Goal: Task Accomplishment & Management: Manage account settings

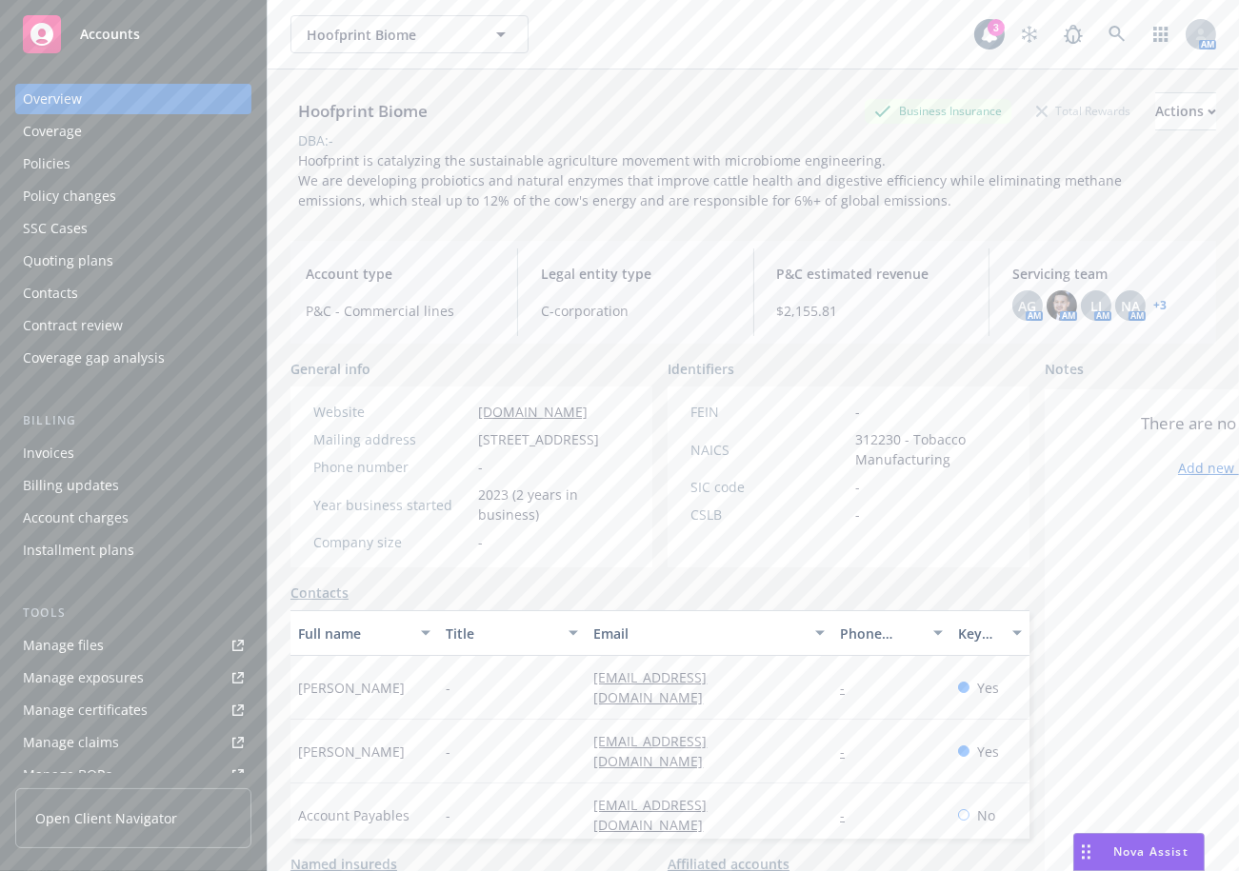
click at [135, 171] on div "Policies" at bounding box center [133, 164] width 221 height 30
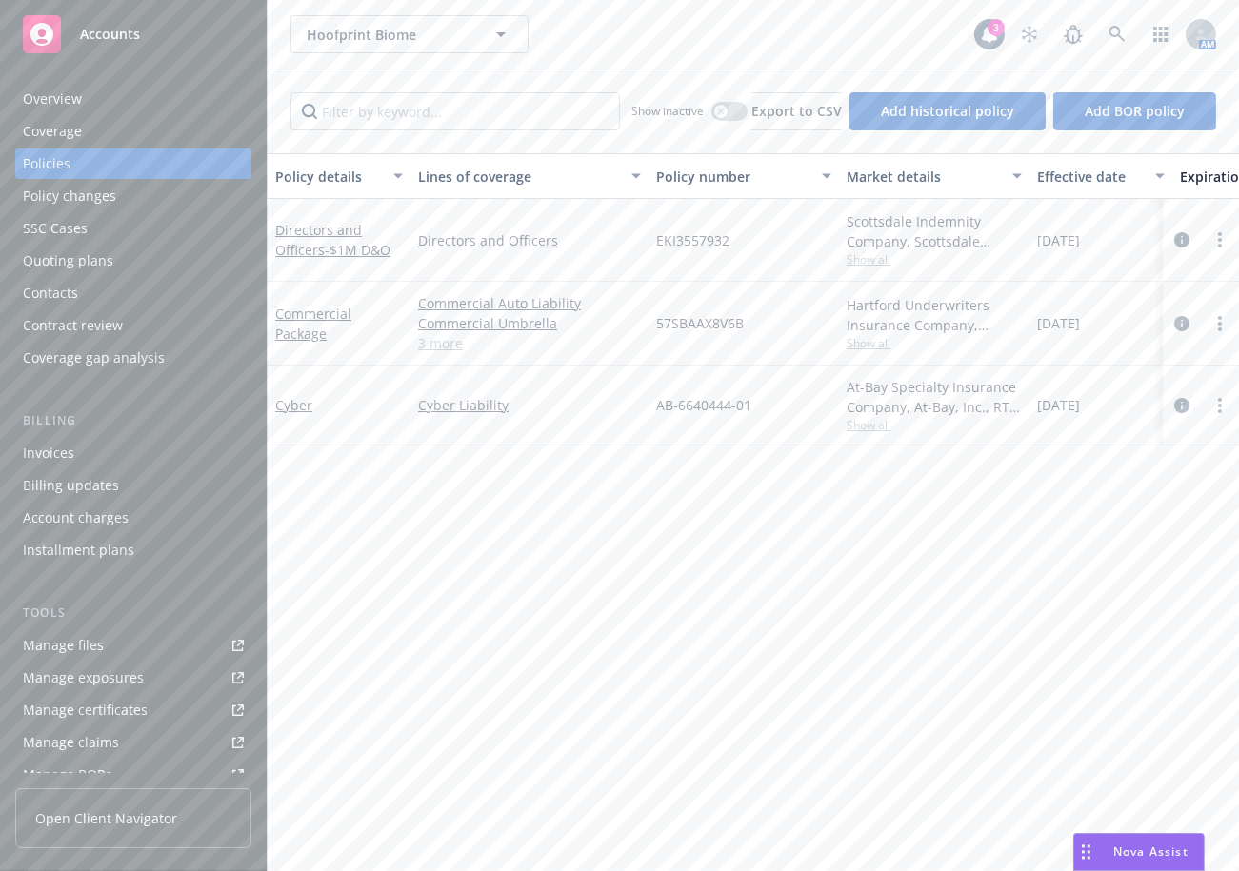
click at [131, 103] on div "Overview" at bounding box center [133, 99] width 221 height 30
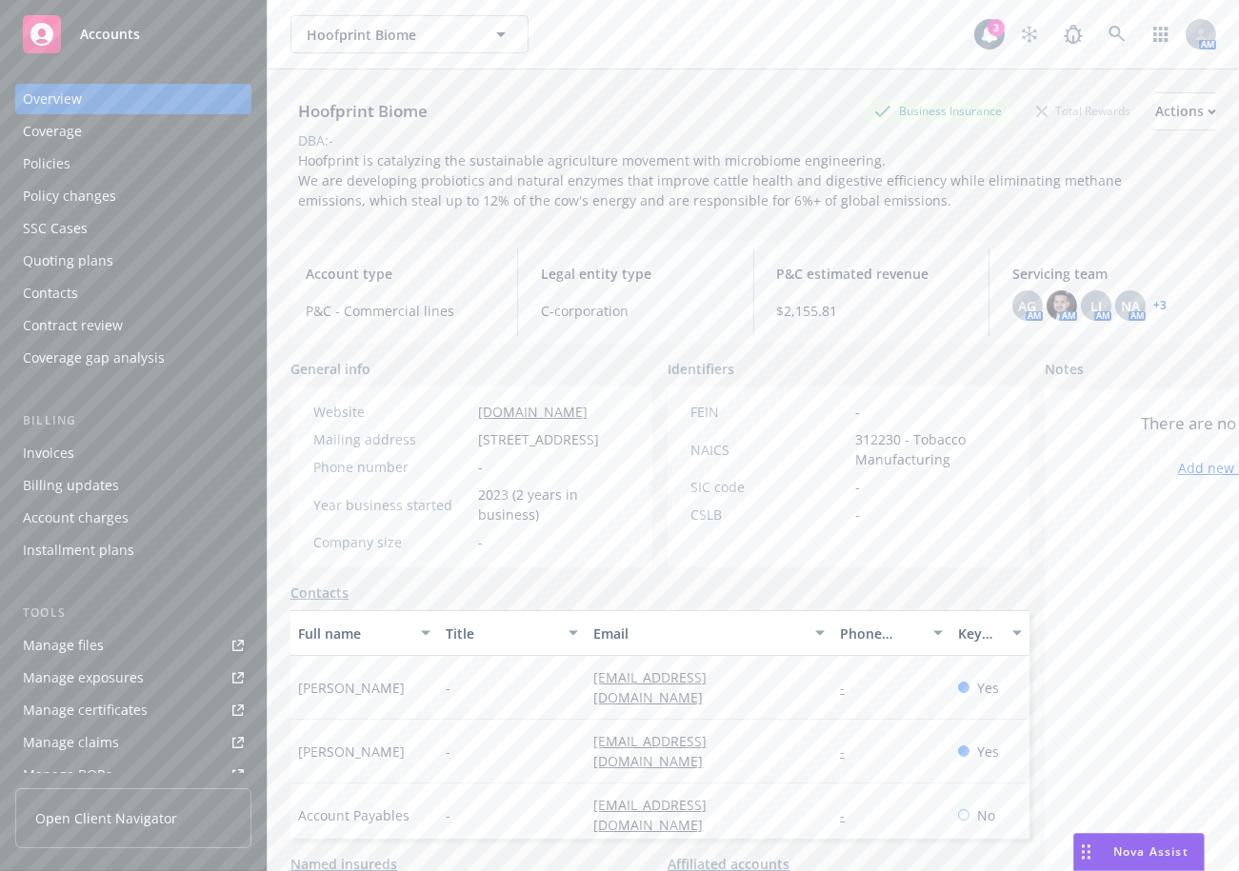
click at [1153, 300] on link "+ 3" at bounding box center [1159, 305] width 13 height 11
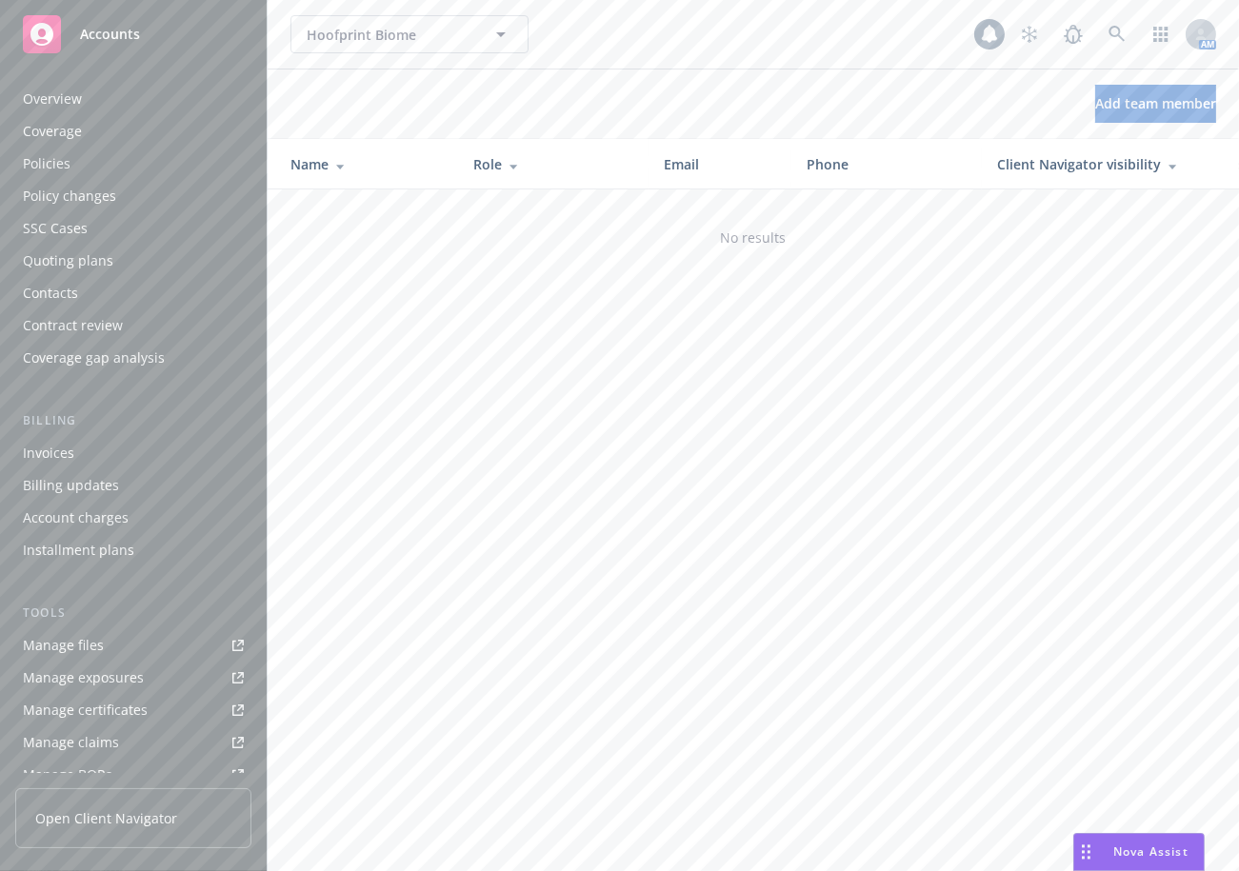
scroll to position [368, 0]
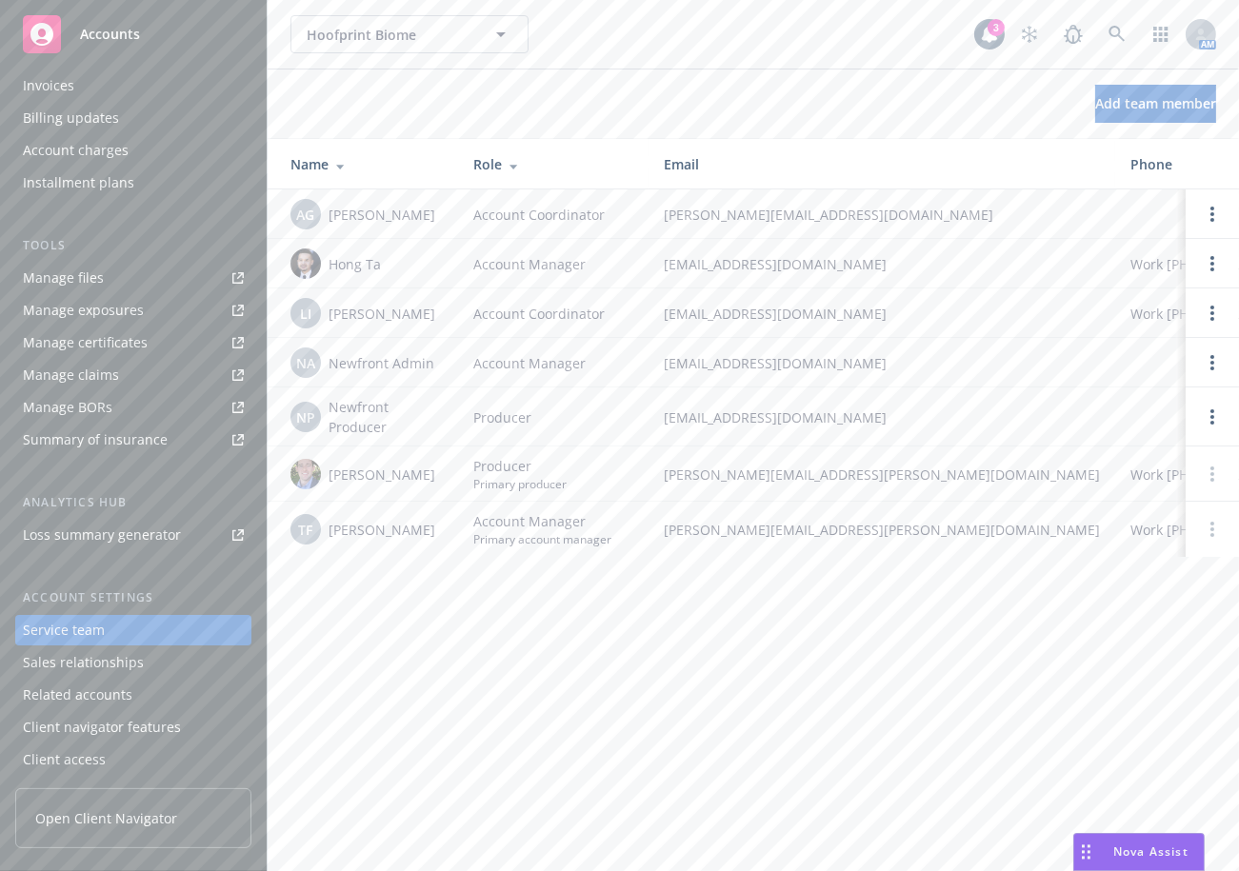
click at [110, 624] on div "Service team" at bounding box center [133, 630] width 221 height 30
click at [110, 272] on link "Manage files" at bounding box center [133, 278] width 236 height 30
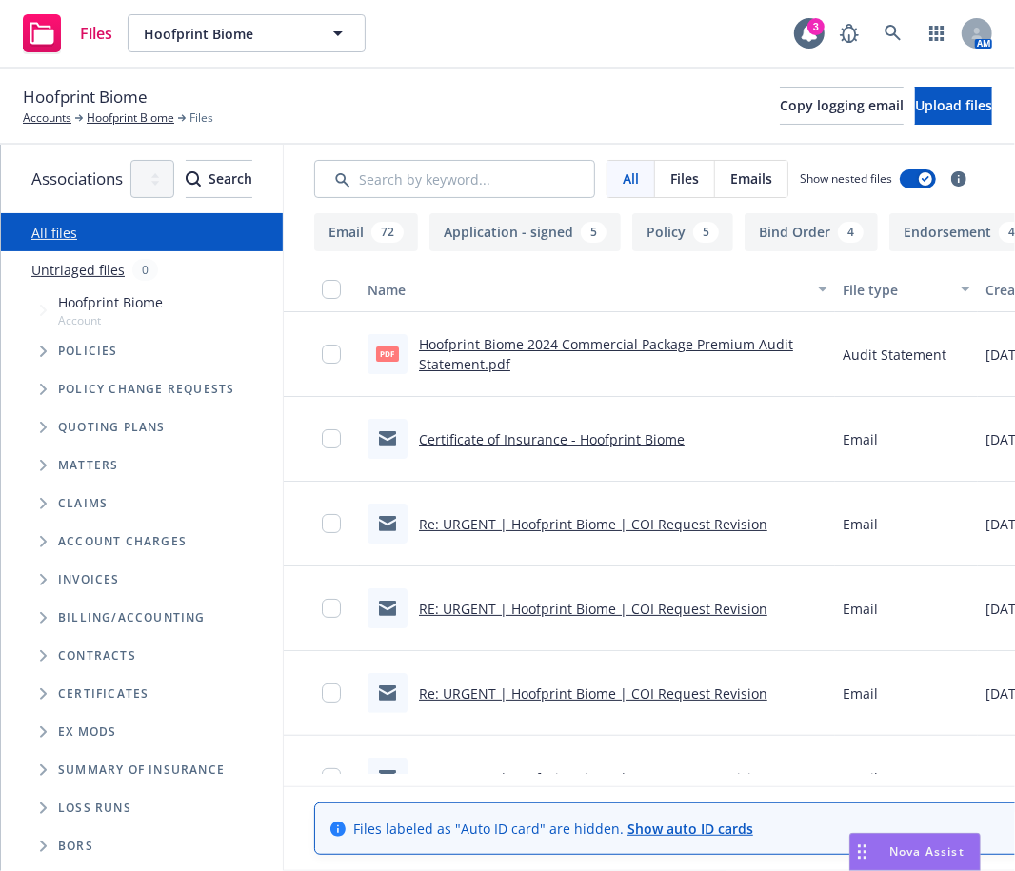
click at [92, 325] on span "Account" at bounding box center [110, 320] width 105 height 16
click at [54, 344] on span "Tree Example" at bounding box center [43, 351] width 30 height 30
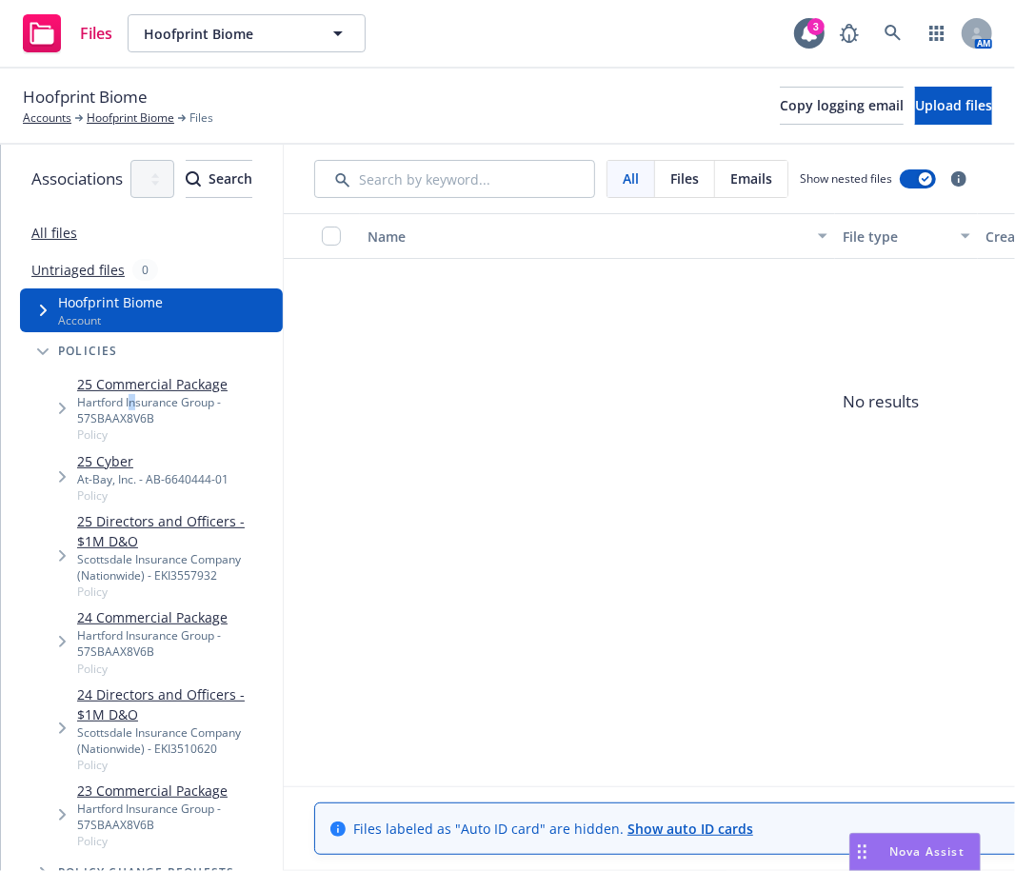
click at [137, 402] on div "Hartford Insurance Group - 57SBAAX8V6B" at bounding box center [176, 410] width 198 height 32
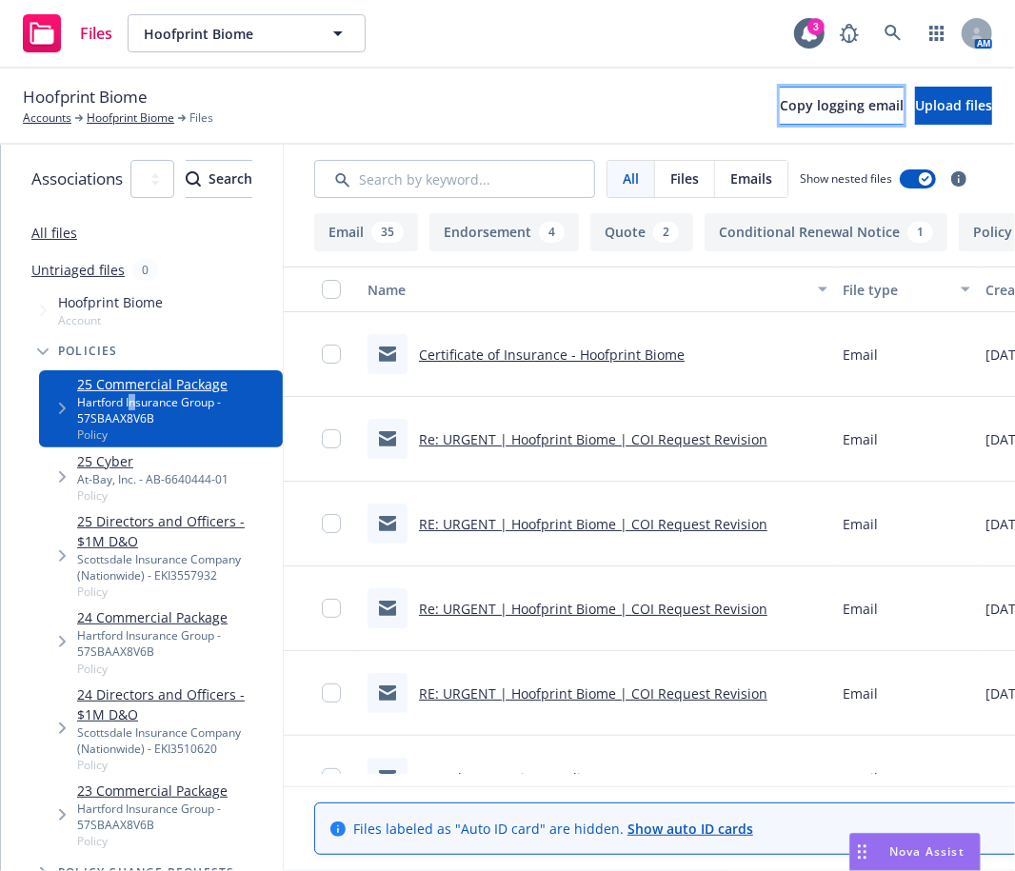
click at [780, 111] on button "Copy logging email" at bounding box center [842, 106] width 124 height 38
drag, startPoint x: 609, startPoint y: 95, endPoint x: 919, endPoint y: 138, distance: 313.4
click at [615, 95] on div "Hoofprint Biome Accounts Hoofprint Biome Files Copy logging email Upload files" at bounding box center [508, 106] width 970 height 42
click at [926, 113] on span "Upload files" at bounding box center [953, 105] width 77 height 18
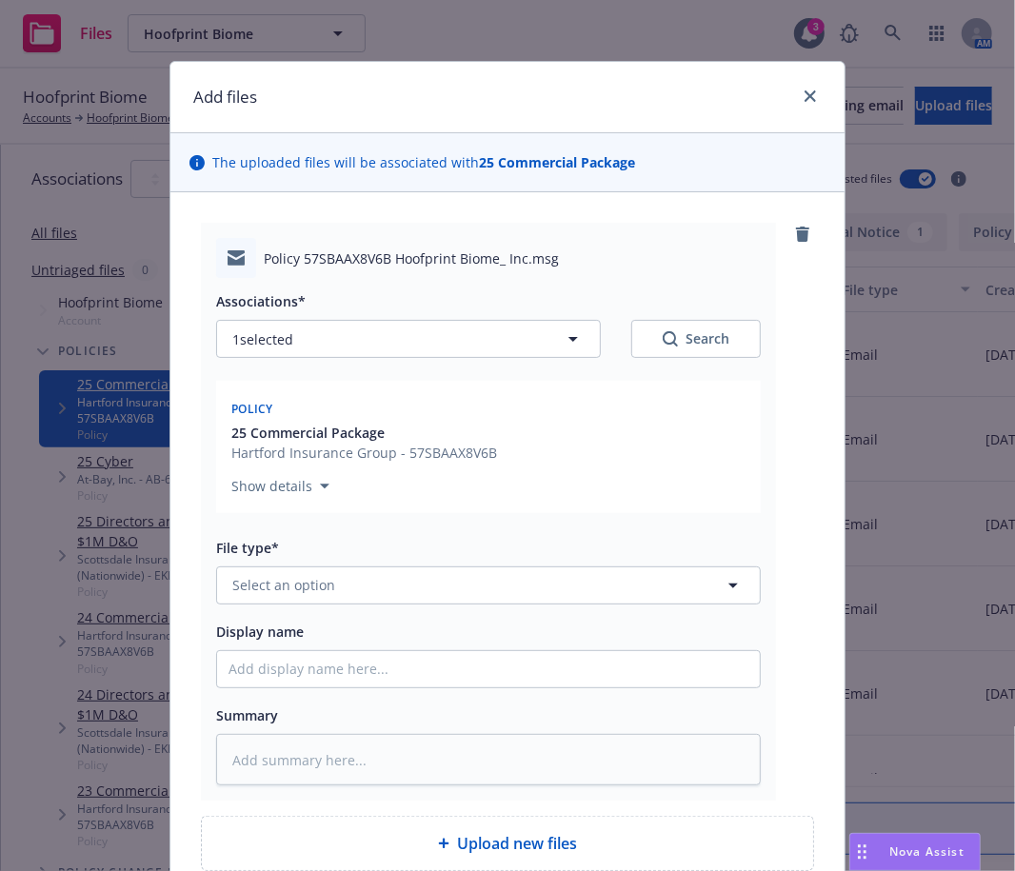
click at [444, 564] on div "File type* Select an option" at bounding box center [488, 570] width 545 height 69
drag, startPoint x: 446, startPoint y: 573, endPoint x: 461, endPoint y: 585, distance: 19.0
click at [452, 577] on button "Select an option" at bounding box center [488, 586] width 545 height 38
type input "quote"
click at [539, 500] on div "Quote" at bounding box center [488, 482] width 543 height 50
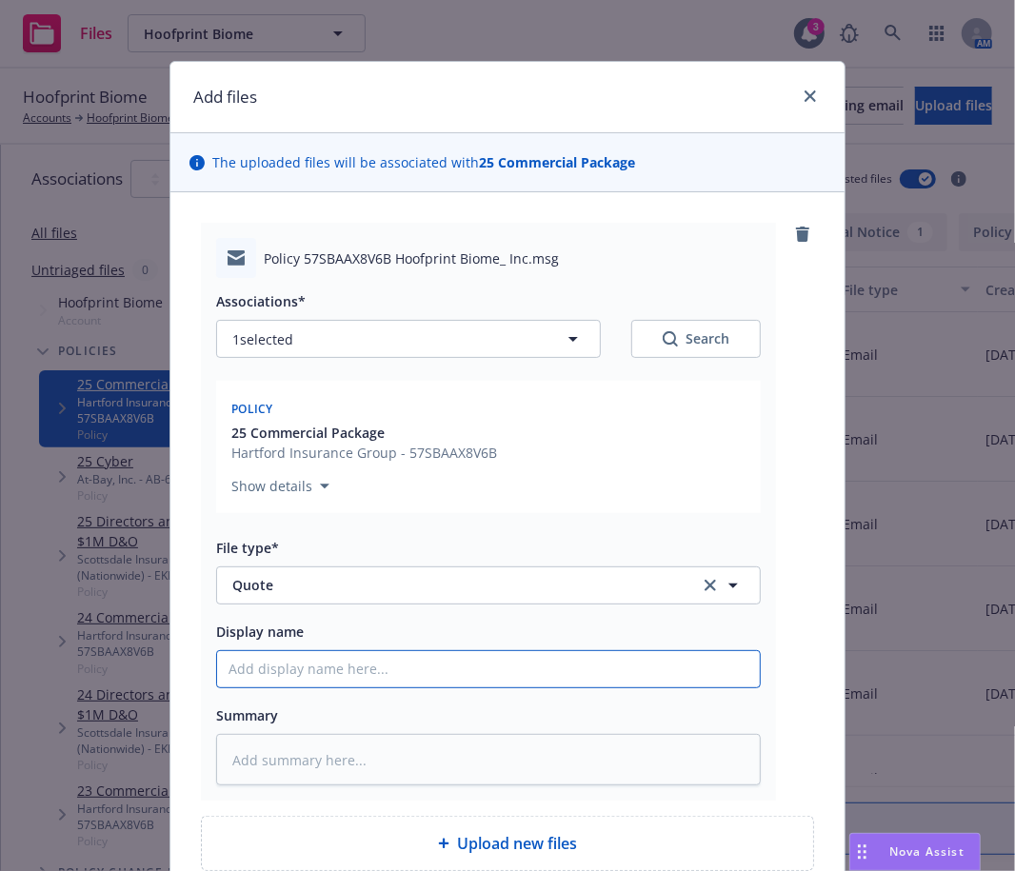
click at [459, 676] on input "Display name" at bounding box center [488, 669] width 543 height 36
type textarea "x"
type input "I"
type textarea "x"
type input "In"
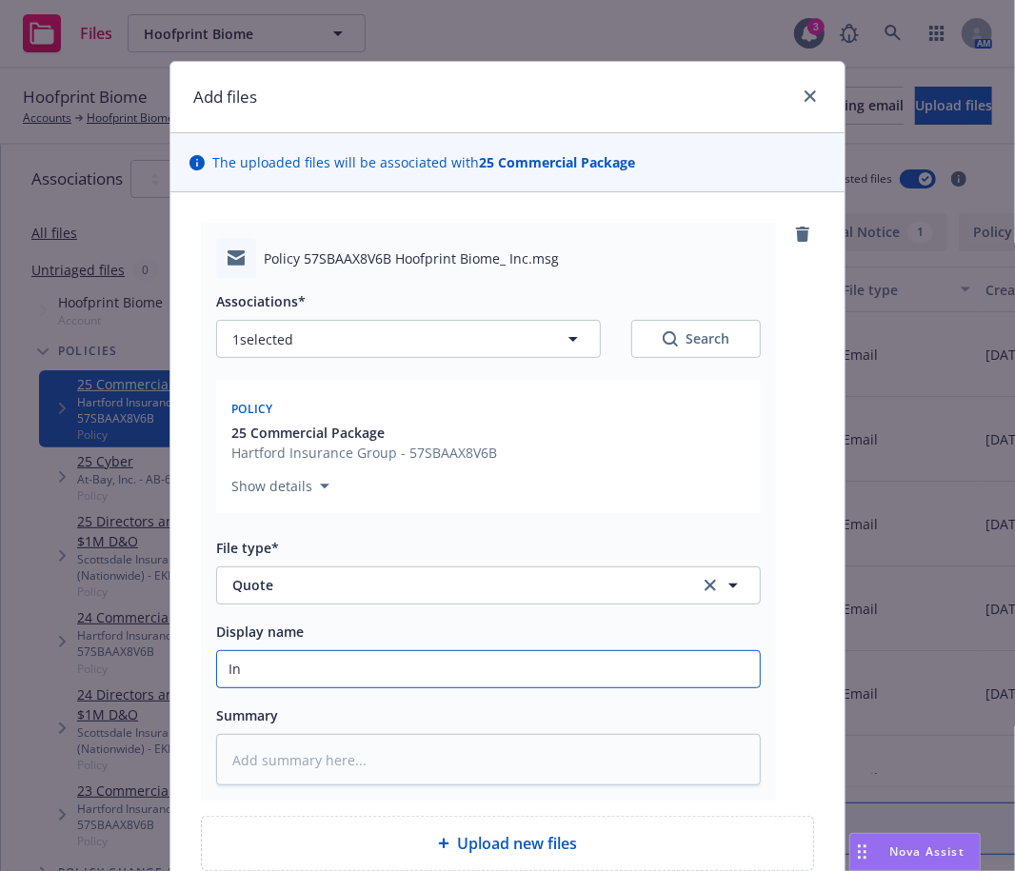
type textarea "x"
type input "Inc"
type textarea "x"
type input "Incr"
type textarea "x"
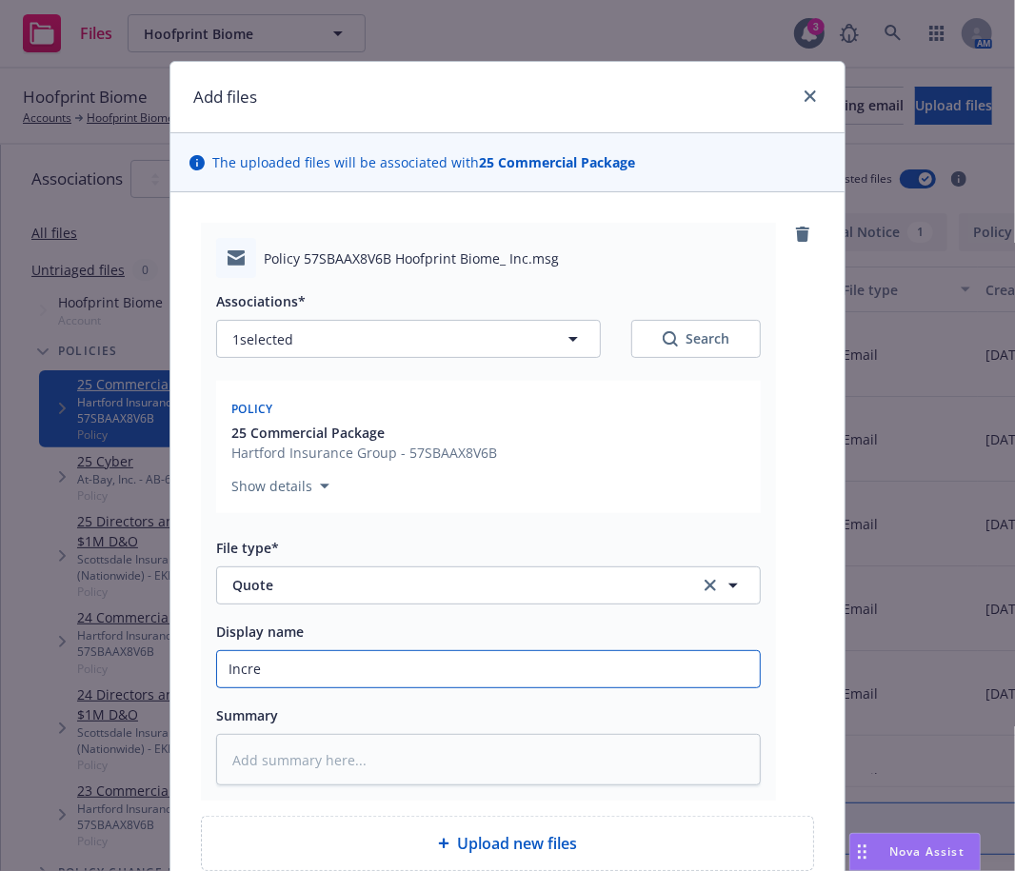
type input "Increa"
type textarea "x"
type input "Increas"
type textarea "x"
type input "Increase"
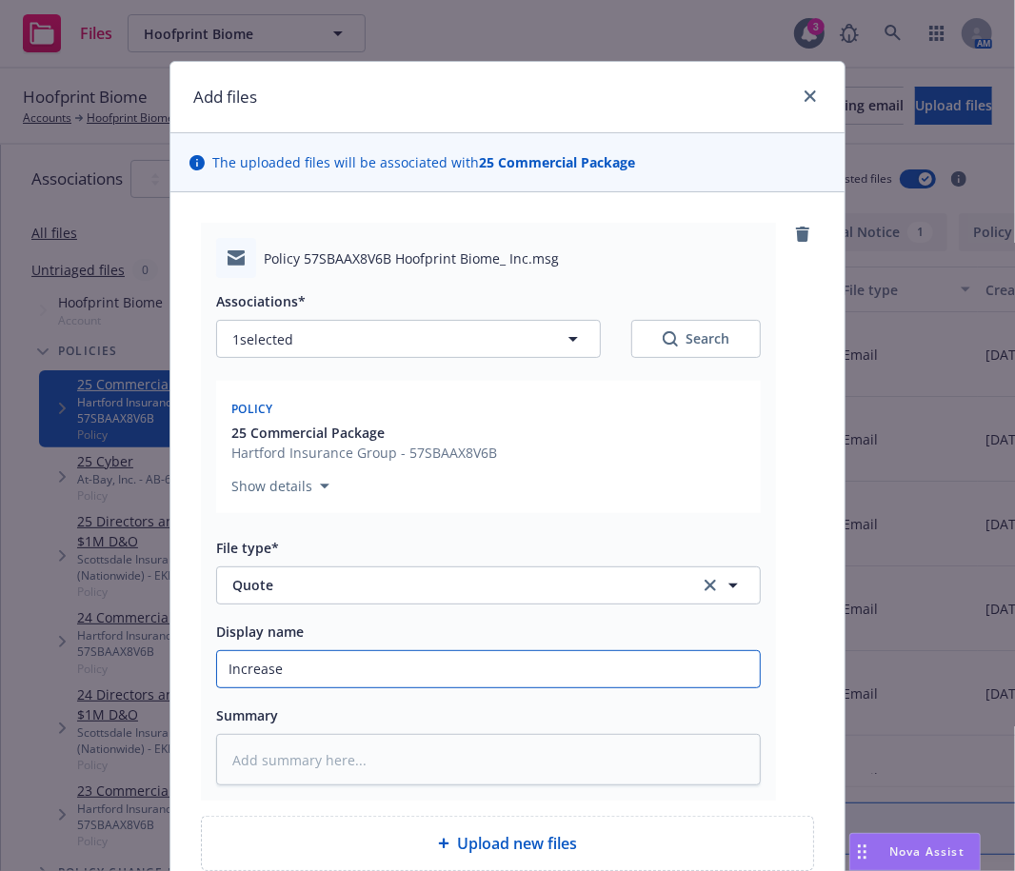
type textarea "x"
type input "Increase"
type textarea "x"
type input "Increase T"
type textarea "x"
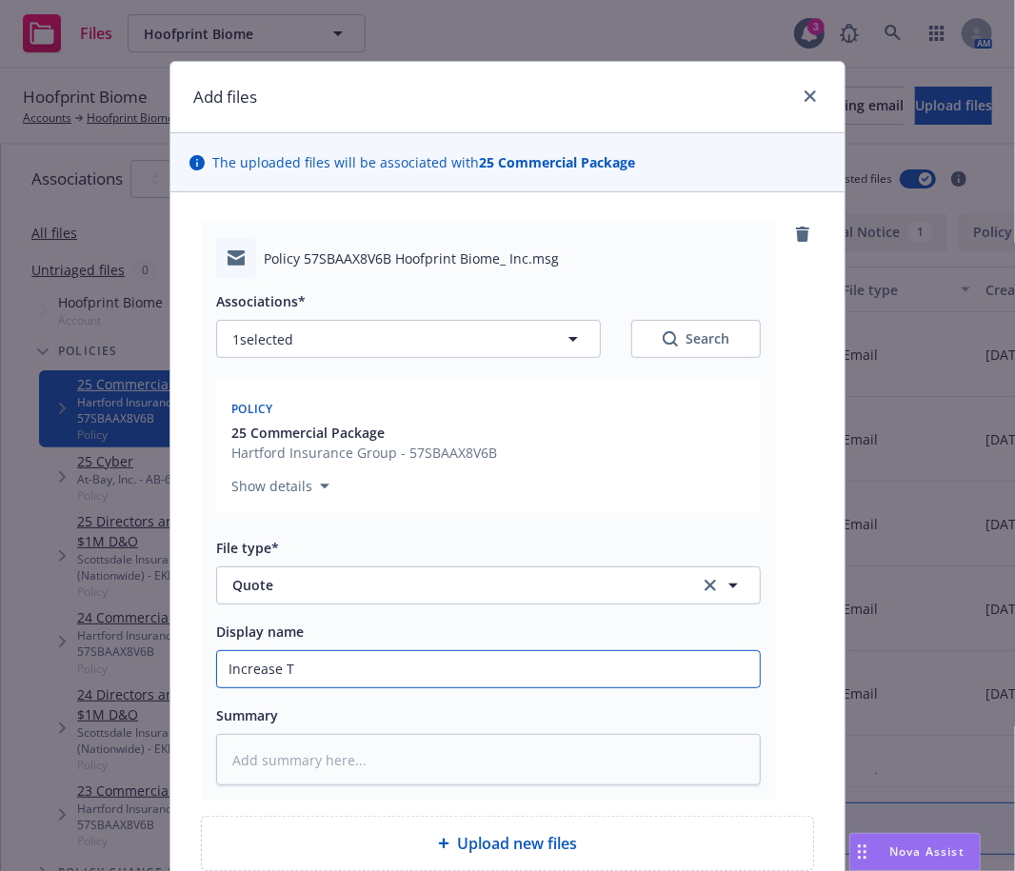
type input "Increase Tr"
type textarea "x"
type input "Increase Tran"
type textarea "x"
type input "Increase Trans"
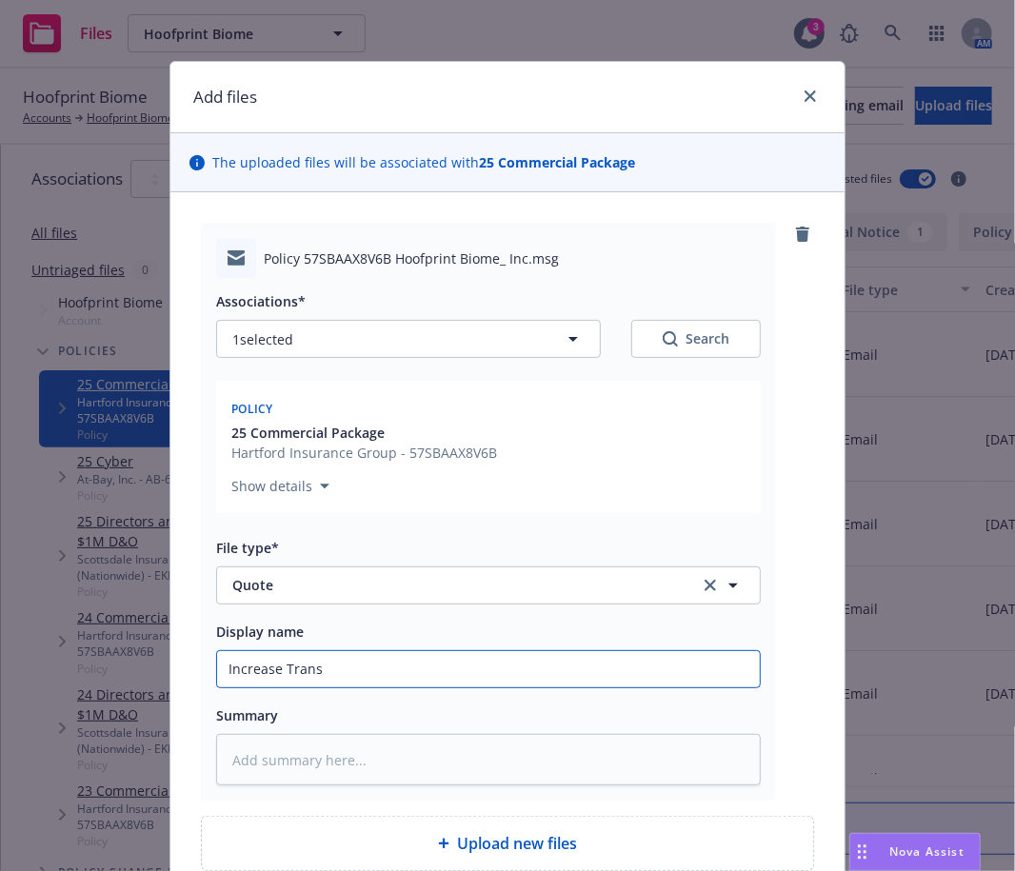
type textarea "x"
type input "Increase Transf"
type textarea "x"
type input "Increase Transi"
type textarea "x"
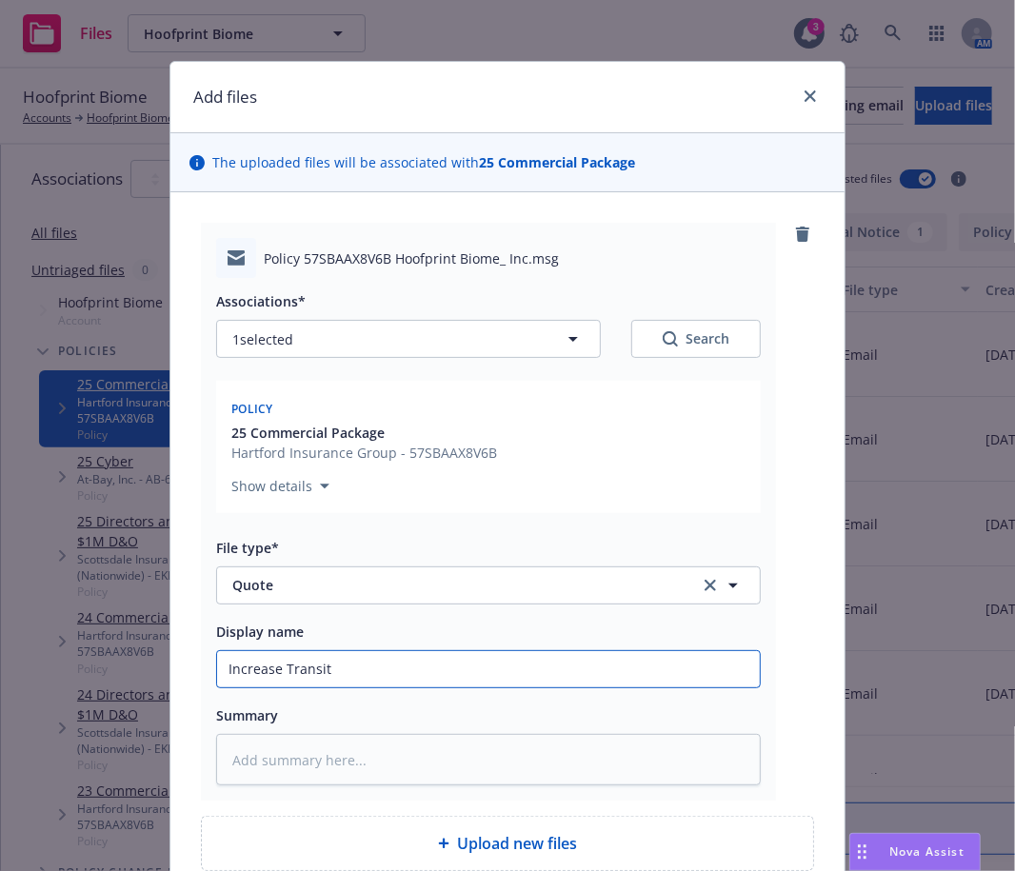
type input "Increase Transit"
type textarea "x"
type input "Increase Transit f"
type textarea "x"
type input "Increase Transit fr"
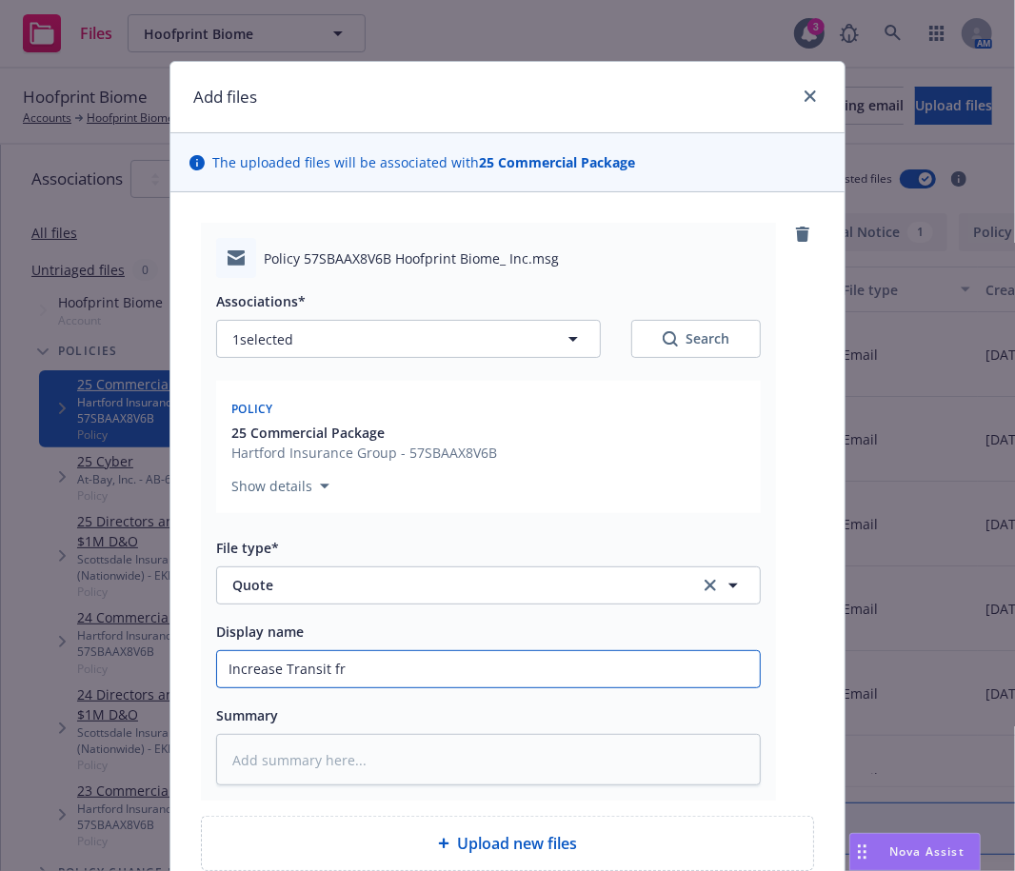
type textarea "x"
type input "Increase Transit fro"
type textarea "x"
type input "Increase Transit from"
type textarea "x"
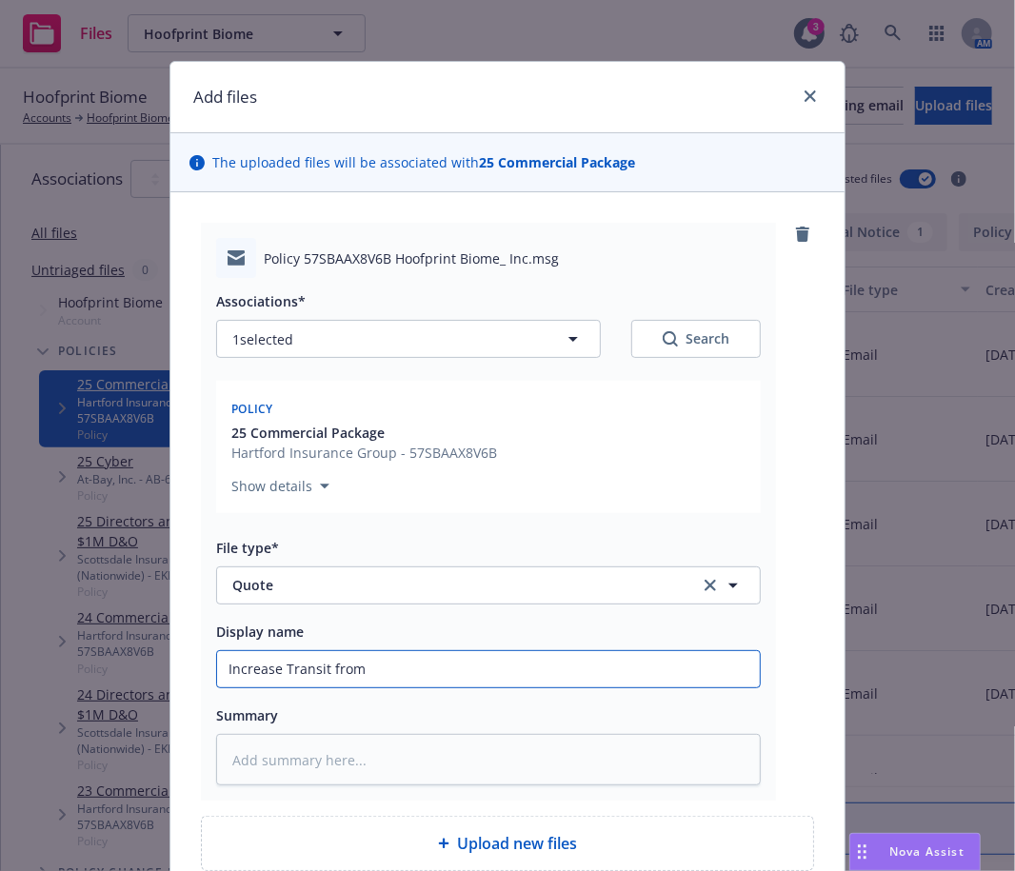
type input "Increase Transit from"
type textarea "x"
type input "Increase Transit from $"
type textarea "x"
type input "Increase Transit from $1"
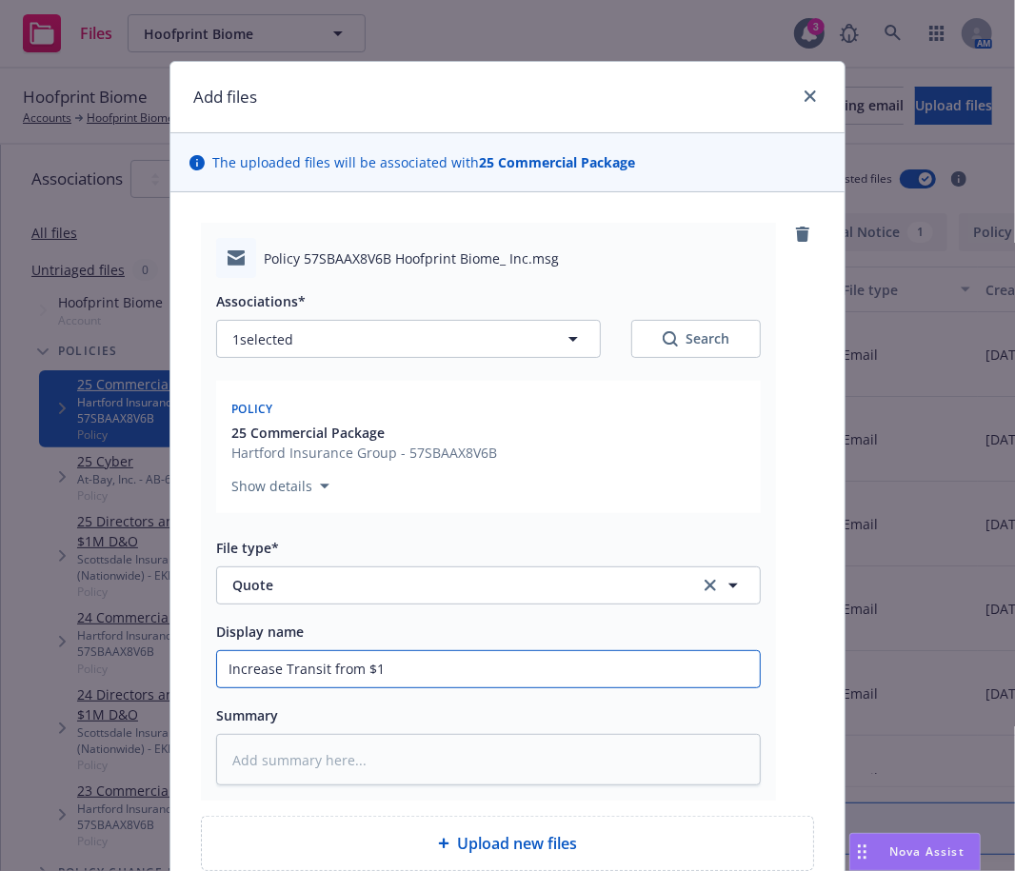
type textarea "x"
type input "Increase Transit from $10"
type textarea "x"
type input "Increase Transit from $10k"
type textarea "x"
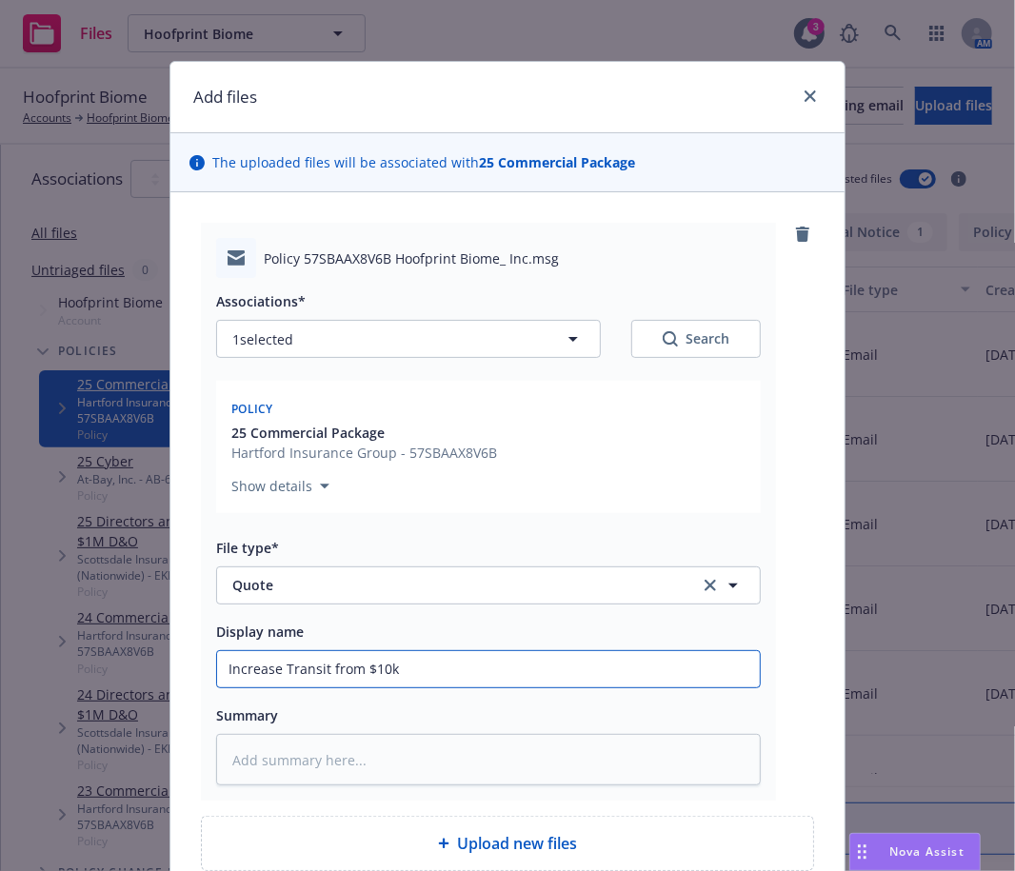
type input "Increase Transit from $10k"
type textarea "x"
type input "Increase Transit from $10k t"
type textarea "x"
type input "Increase Transit from $10k to"
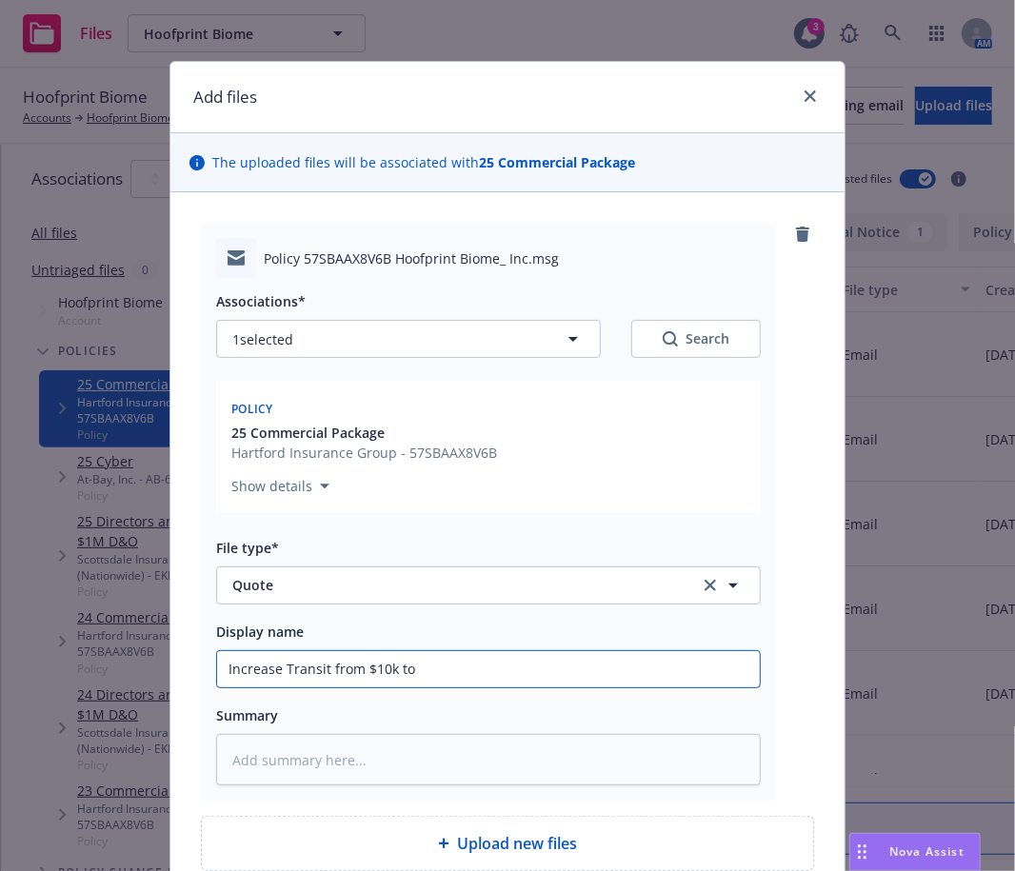
type textarea "x"
type input "Increase Transit from $10k to"
type textarea "x"
type input "Increase Transit from $10k to $"
type textarea "x"
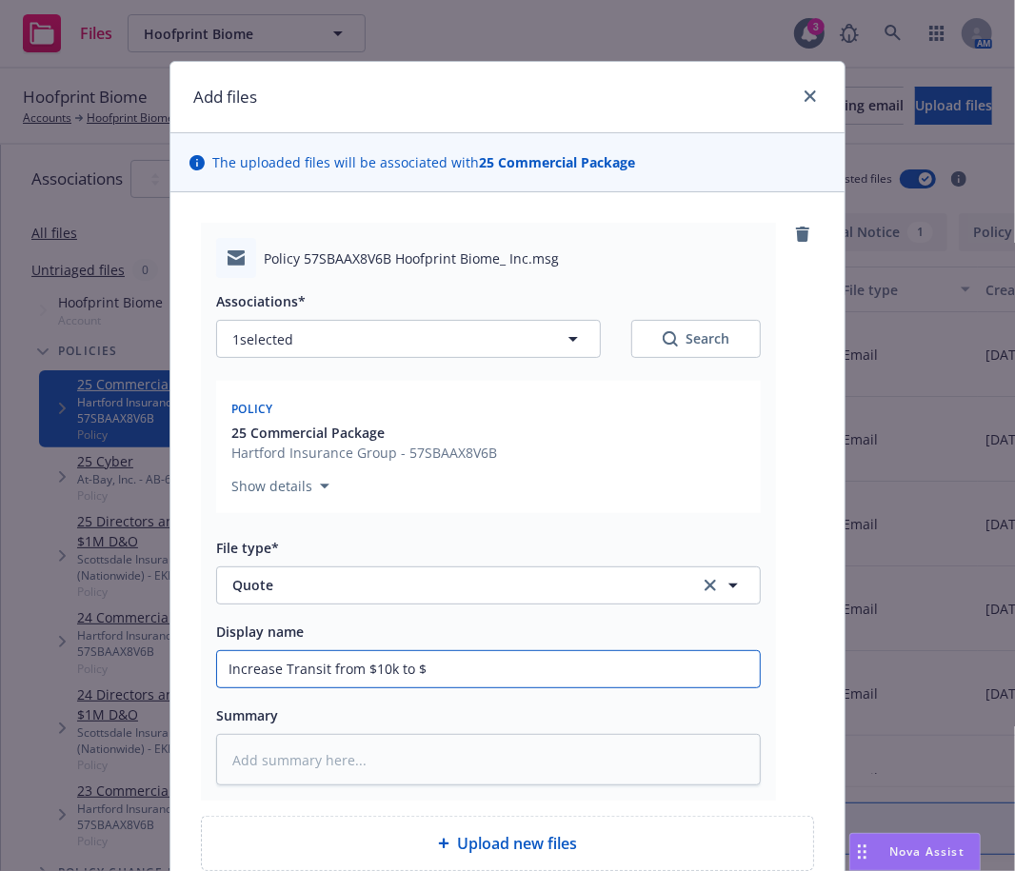
type input "Increase Transit from $10k to $5"
type textarea "x"
type input "Increase Transit from $10k to $50"
type textarea "x"
type input "Increase Transit from $10k to $500"
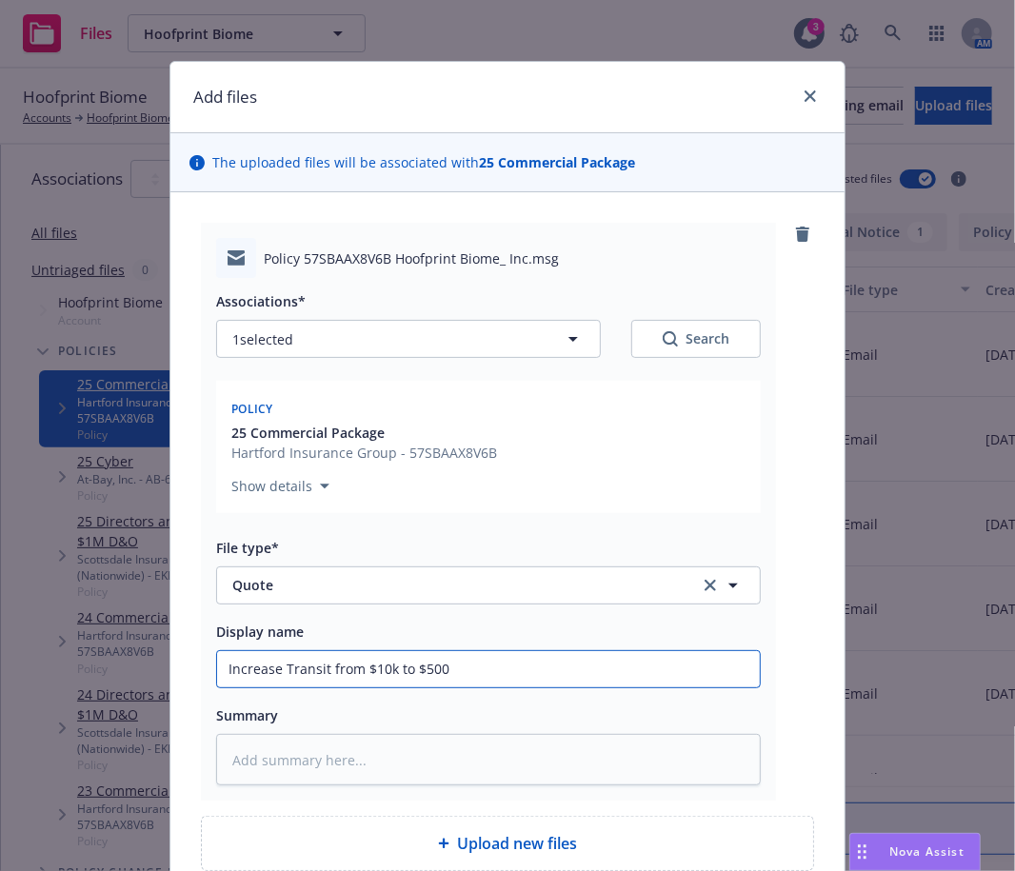
type textarea "x"
type input "Increase Transit from $10k to $500k"
type textarea "x"
type input "Increase Transit from $10k to $500k"
type textarea "x"
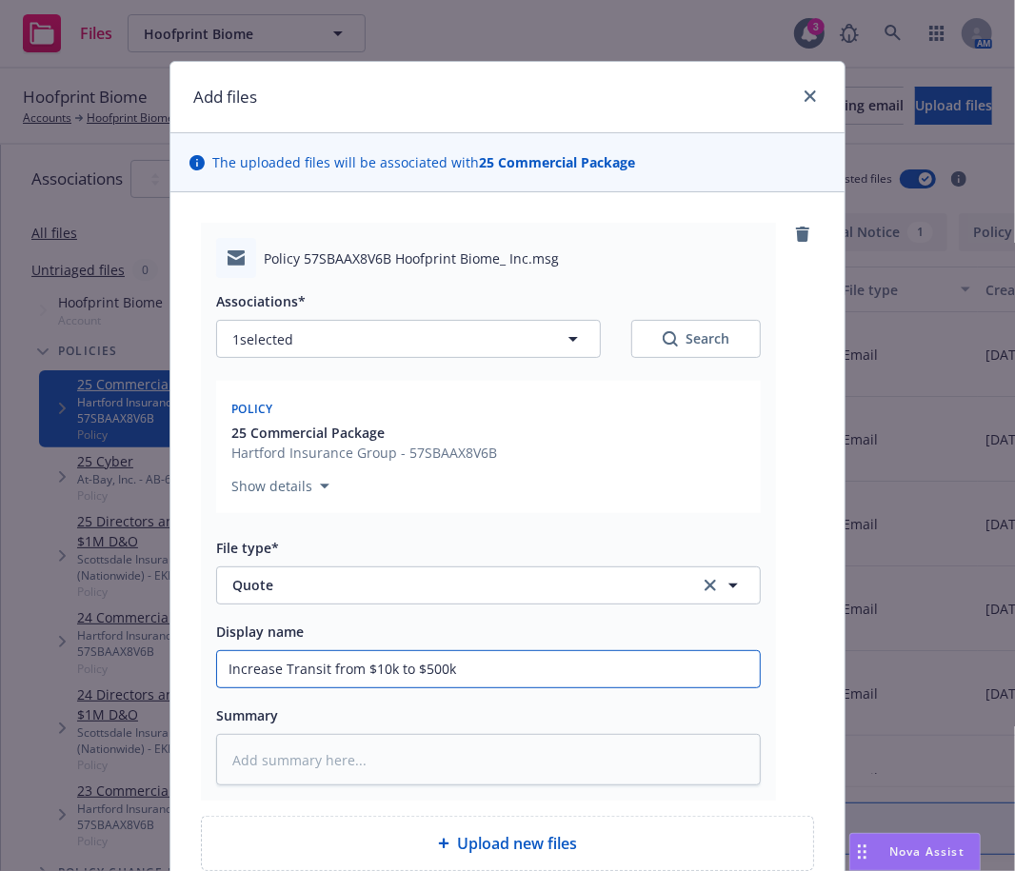
type input "Increase Transit from $10k to $500k ="
type textarea "x"
type input "Increase Transit from $10k to $500k ="
type textarea "x"
type input "Increase Transit from $10k to $500k ="
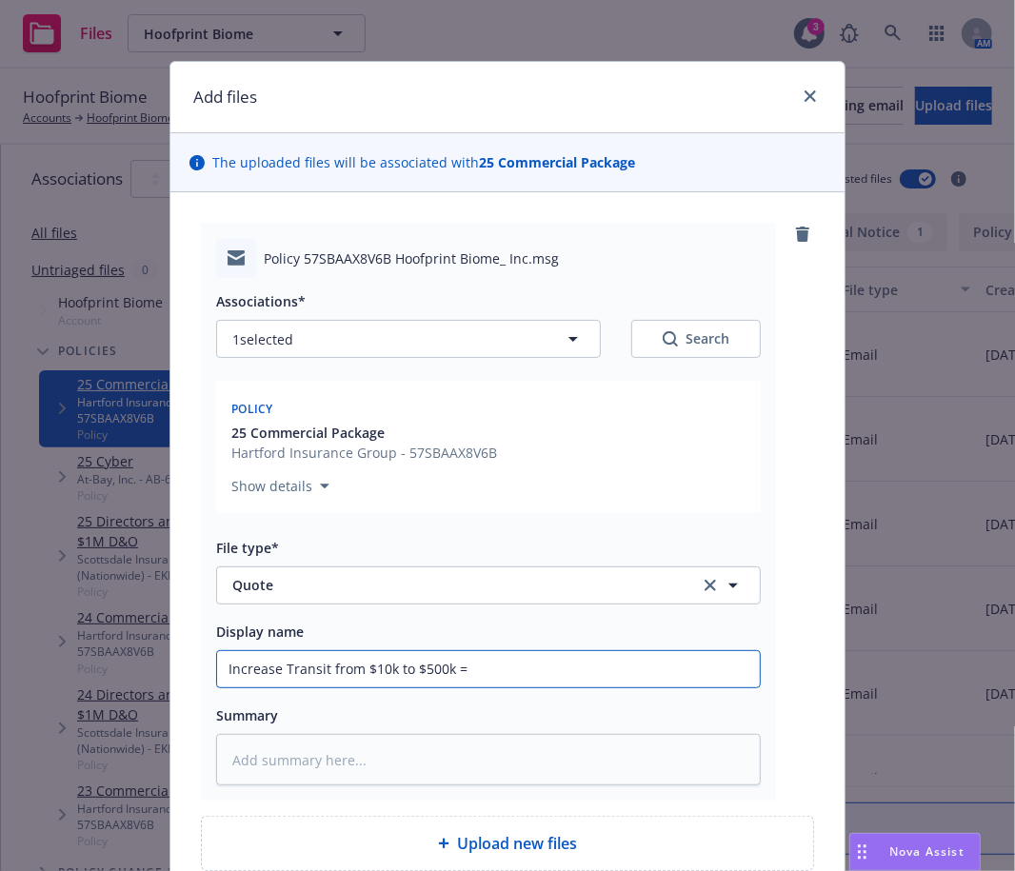
type textarea "x"
type input "Increase Transit from $10k to $500k"
type textarea "x"
type input "Increase Transit from $10k to $500k -"
type textarea "x"
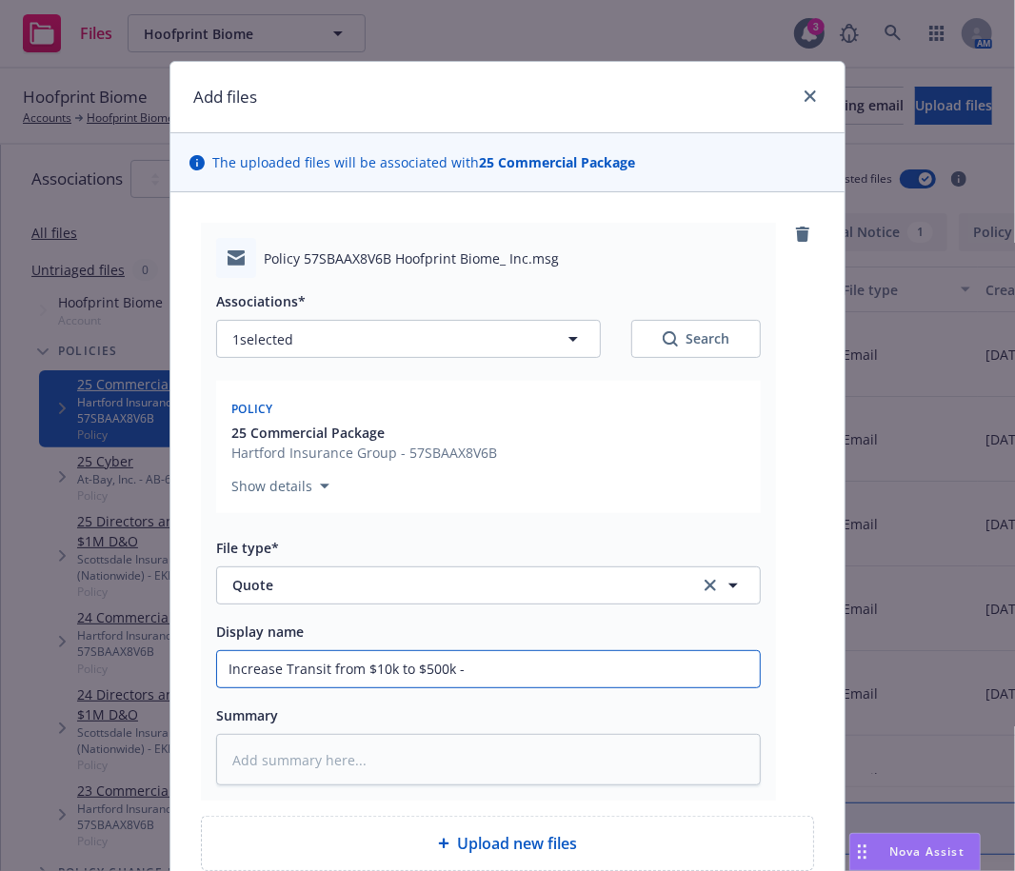
type input "Increase Transit from $10k to $500k - +"
type textarea "x"
type input "Increase Transit from $10k to $500k - +"
type textarea "x"
type input "Increase Transit from $10k to $500k - +"
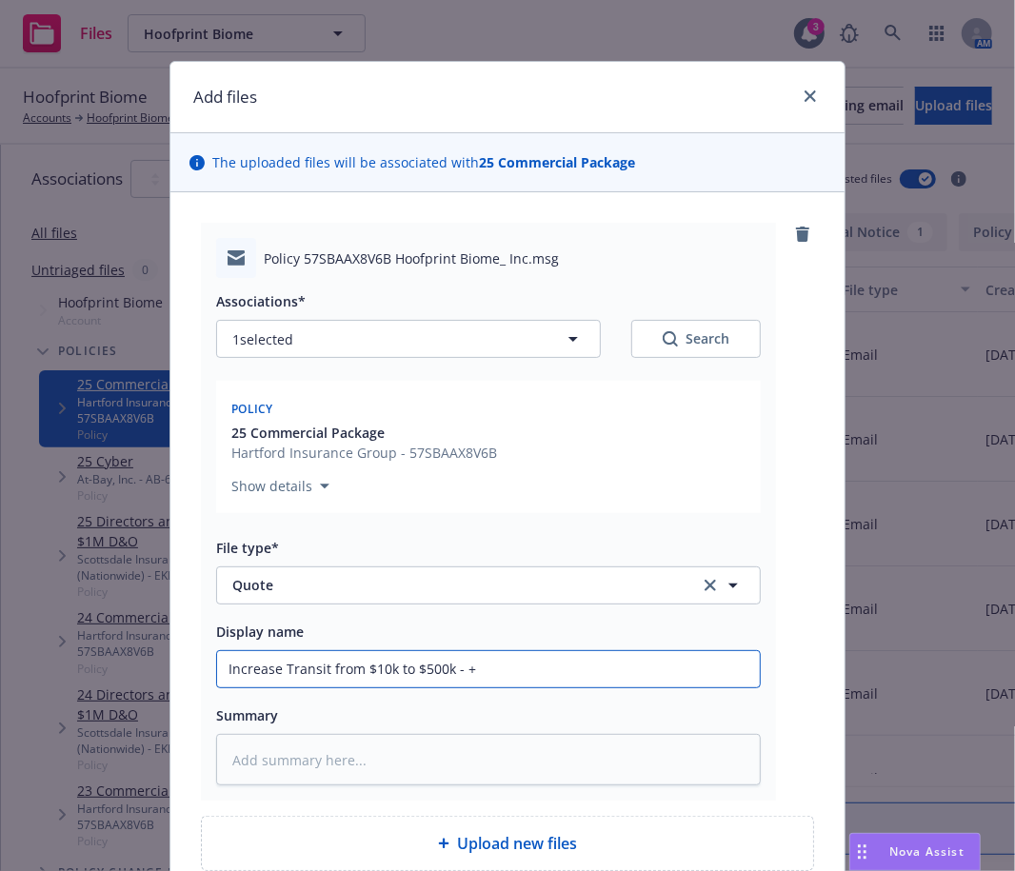
type textarea "x"
type input "Increase Transit from $10k to $500k - +"
type textarea "x"
type input "Increase Transit from $10k to $500k - + 1"
type textarea "x"
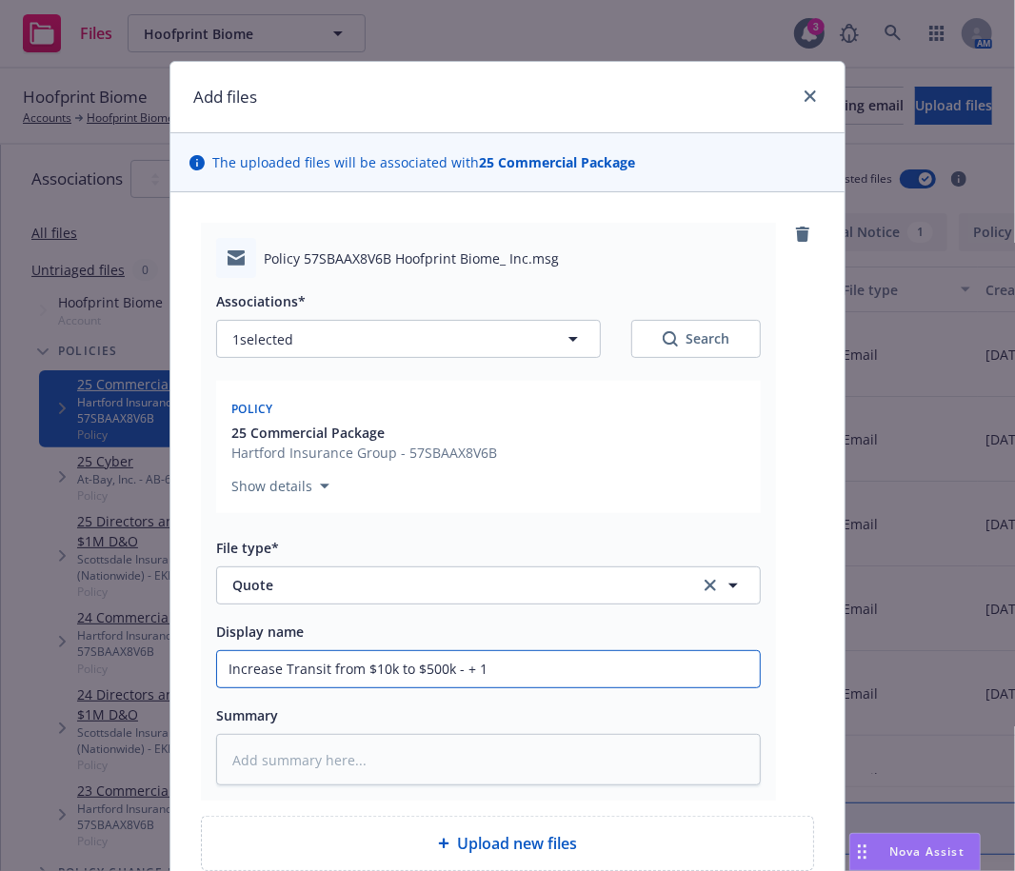
type input "Increase Transit from $10k to $500k - + 14"
type textarea "x"
type input "Increase Transit from $10k to $500k - + 1"
type textarea "x"
type input "Increase Transit from $10k to $500k - +"
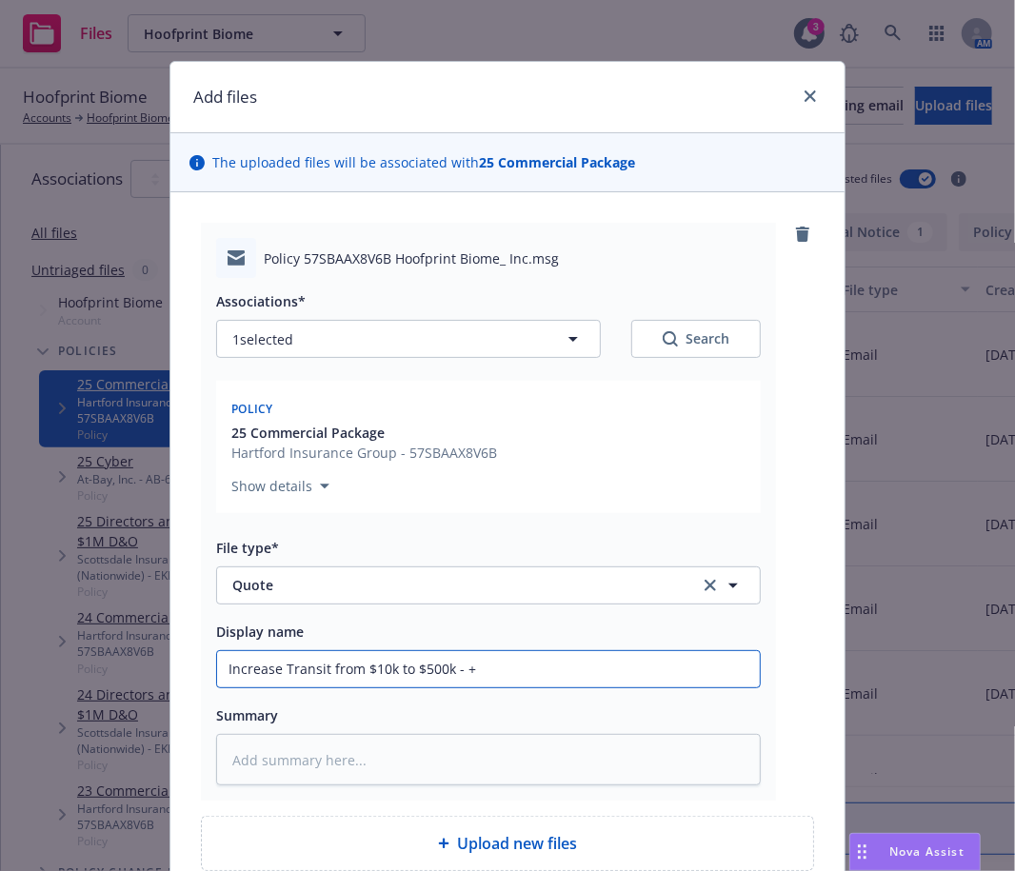
type textarea "x"
type input "Increase Transit from $10k to $500k - +1"
type textarea "x"
type input "Increase Transit from $10k to $500k - +14"
type textarea "x"
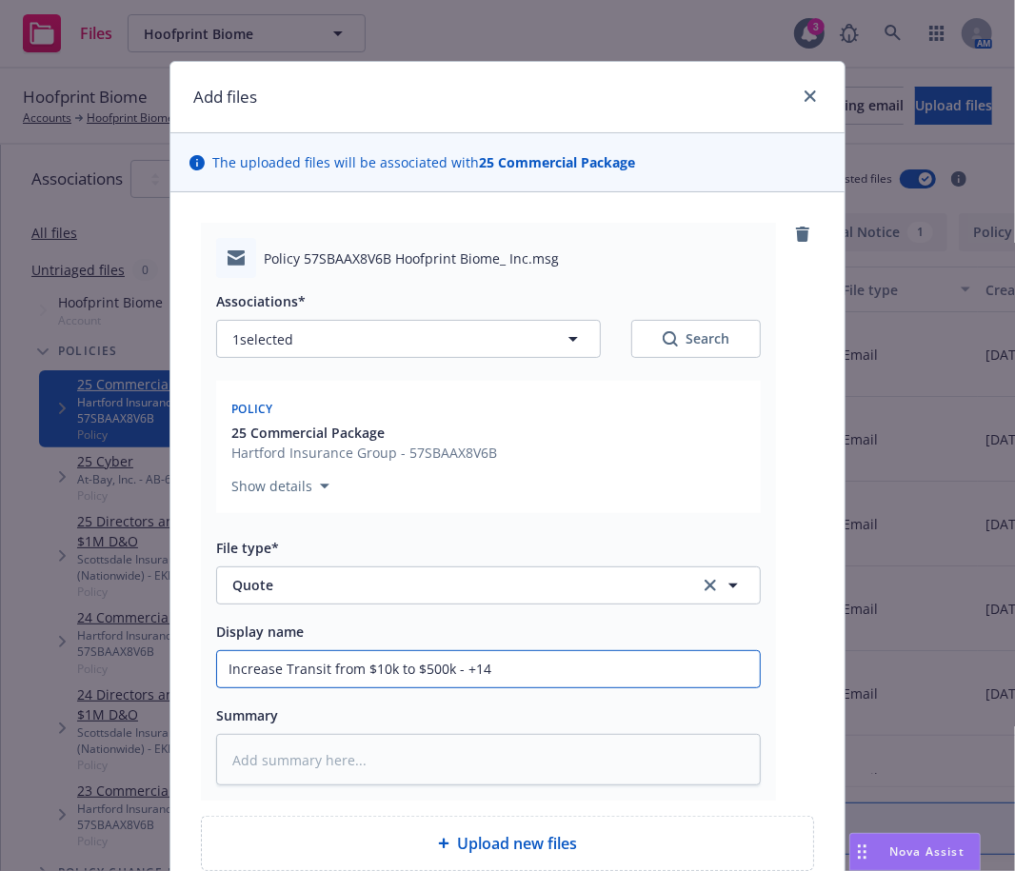
type input "Increase Transit from $10k to $500k - +14."
type textarea "x"
type input "Increase Transit from $10k to $500k - +14.0"
type textarea "x"
type input "Increase Transit from $10k to $500k - +14.00"
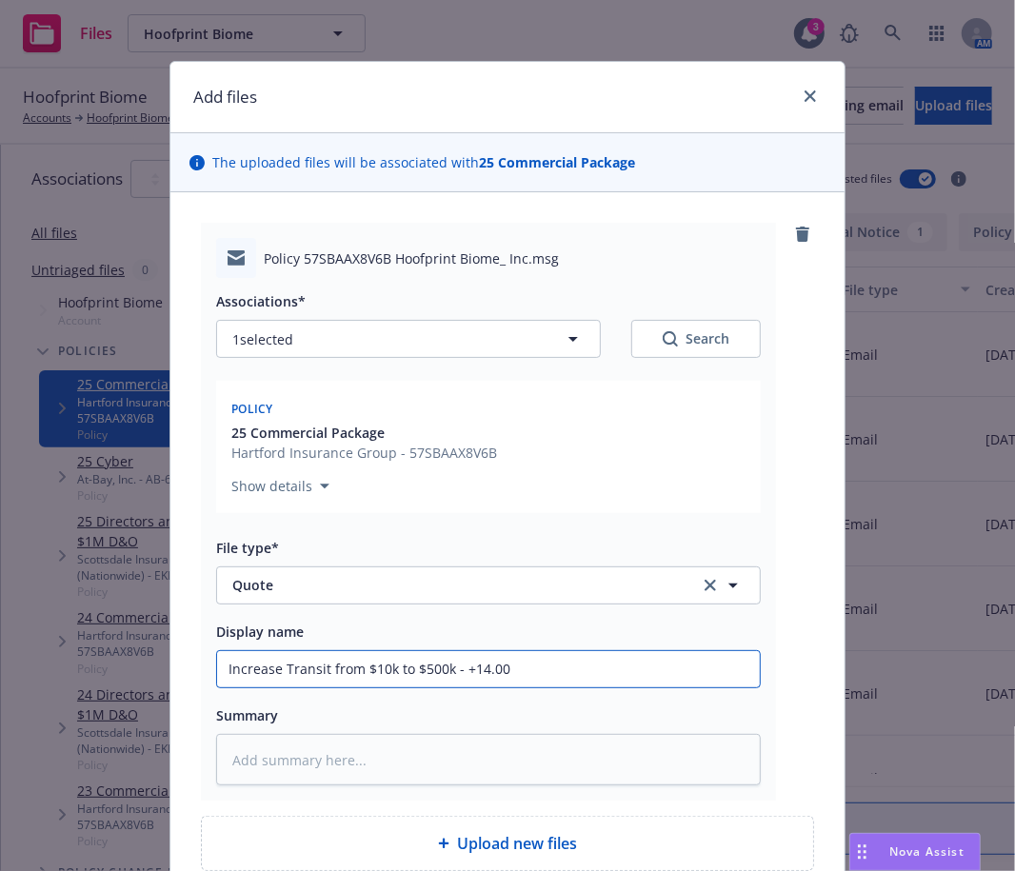
drag, startPoint x: 467, startPoint y: 652, endPoint x: 462, endPoint y: 668, distance: 16.0
click at [464, 661] on input "Increase Transit from $10k to $500k - +14.00" at bounding box center [488, 669] width 543 height 36
type textarea "x"
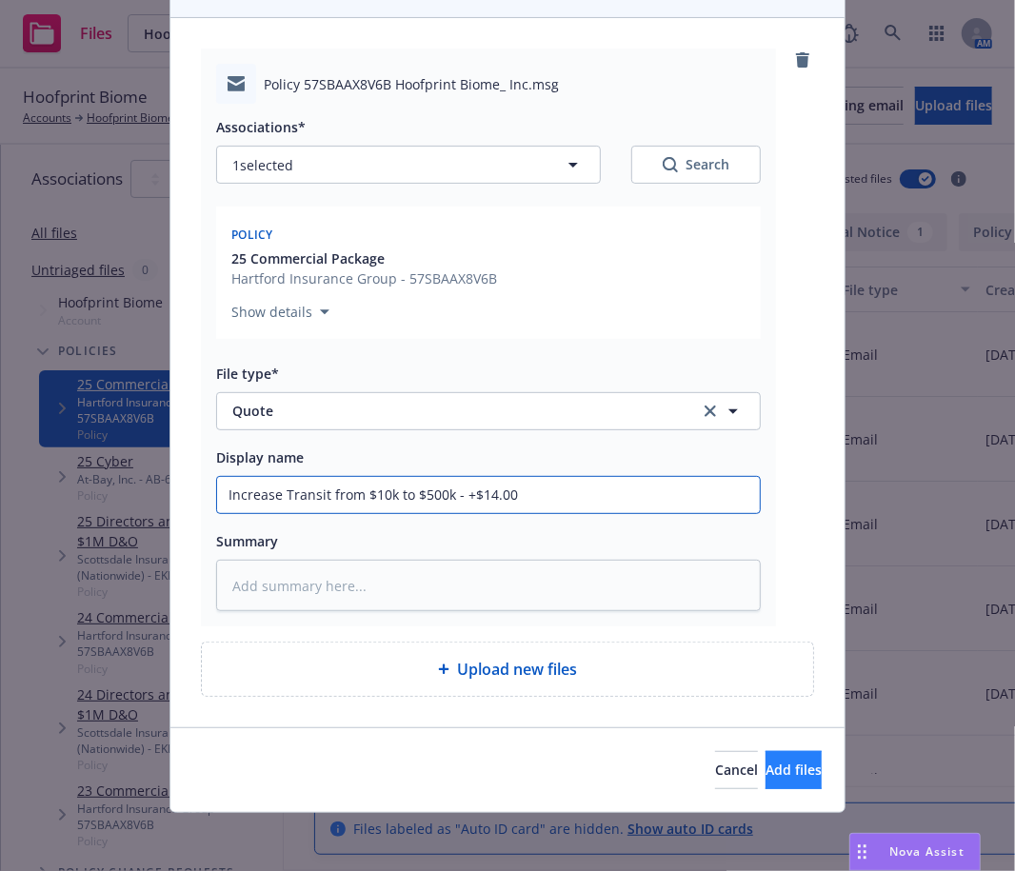
type input "Increase Transit from $10k to $500k - +$14.00"
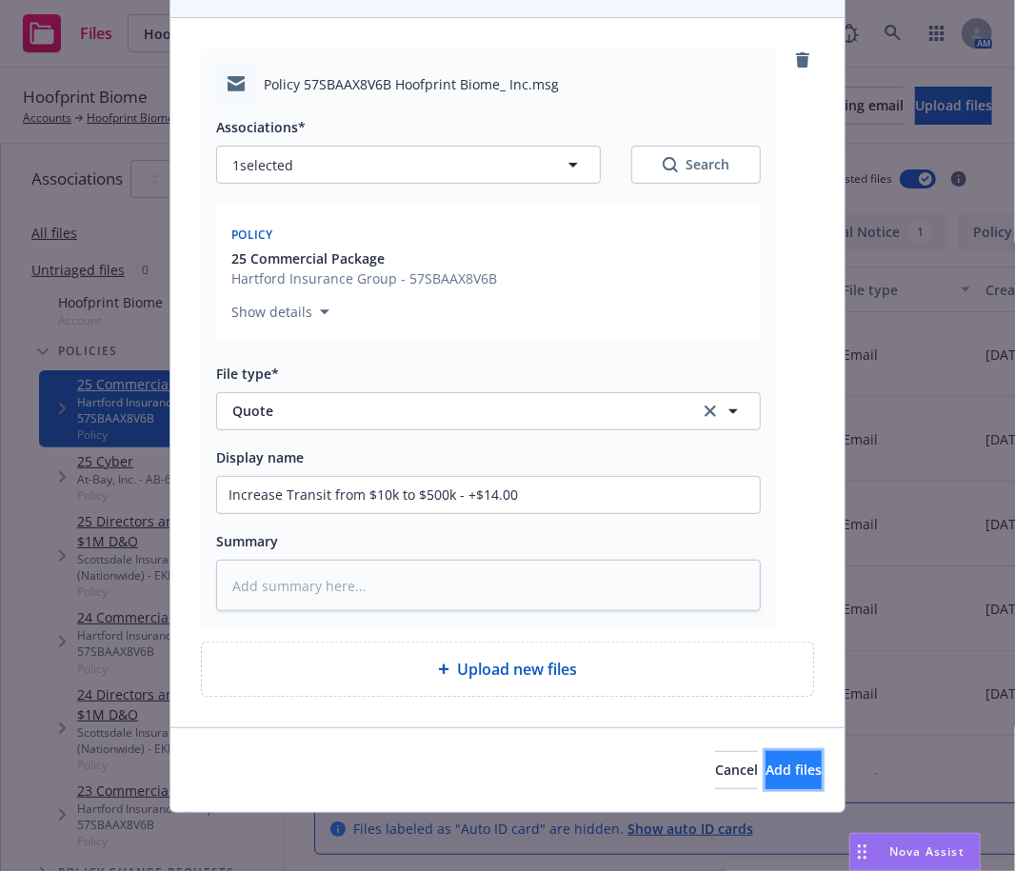
click at [766, 770] on button "Add files" at bounding box center [794, 770] width 56 height 38
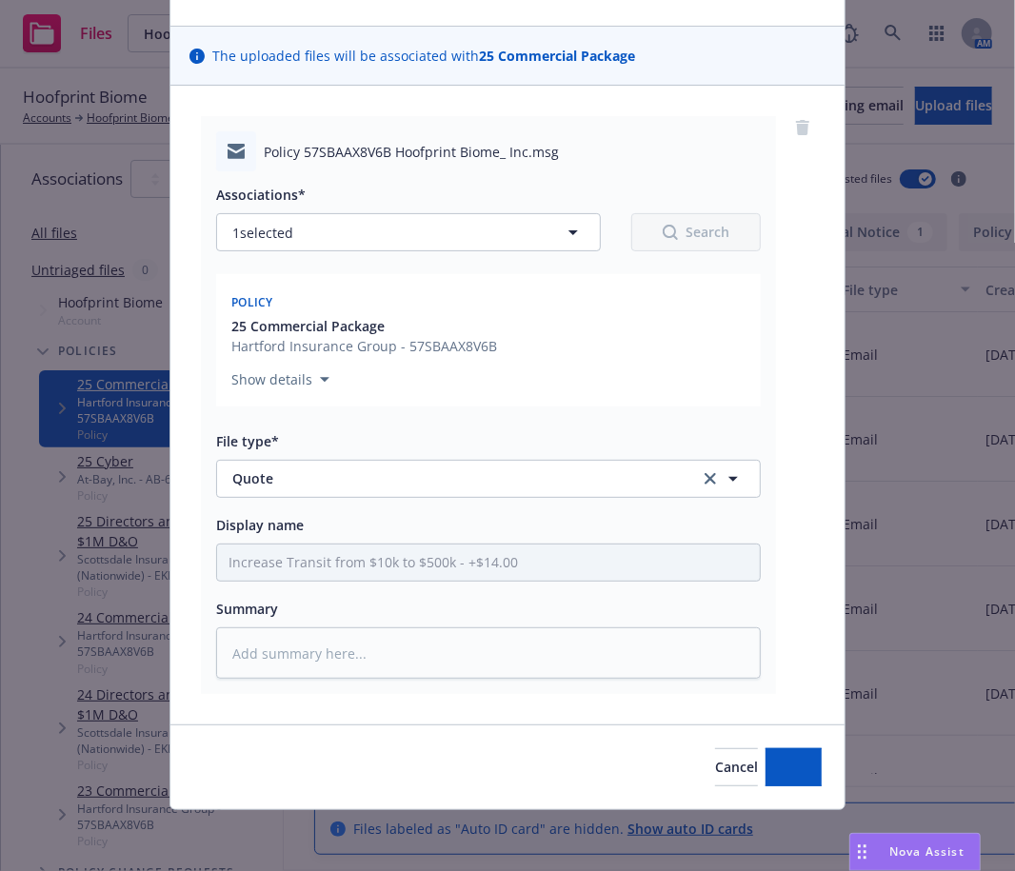
scroll to position [105, 0]
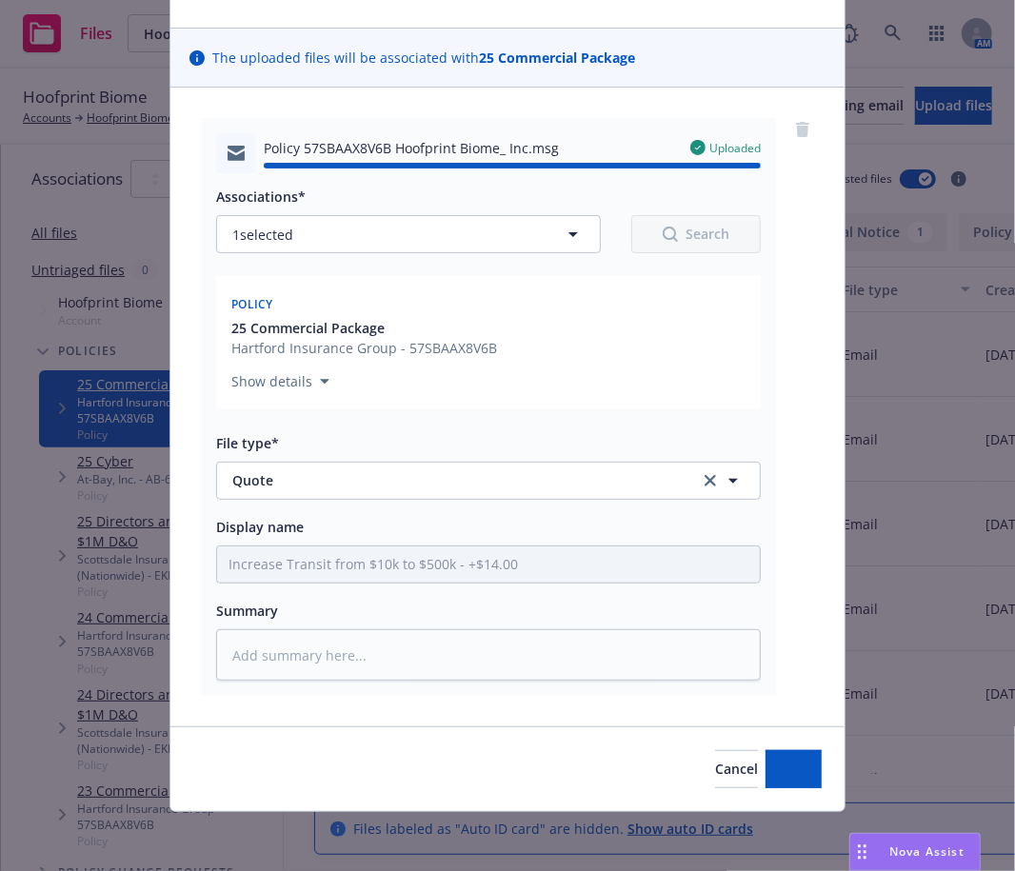
type textarea "x"
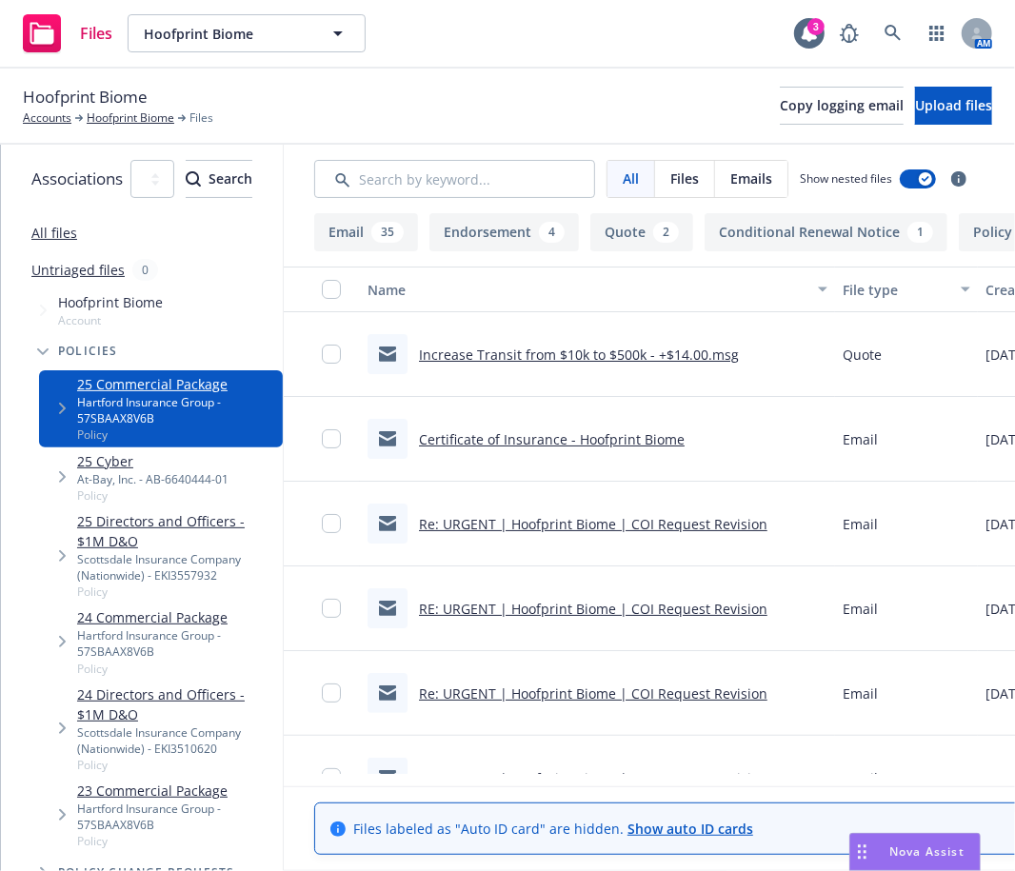
click at [578, 111] on div "Hoofprint Biome Accounts Hoofprint Biome Files Copy logging email Upload files" at bounding box center [508, 106] width 970 height 42
click at [150, 112] on link "Hoofprint Biome" at bounding box center [131, 118] width 88 height 17
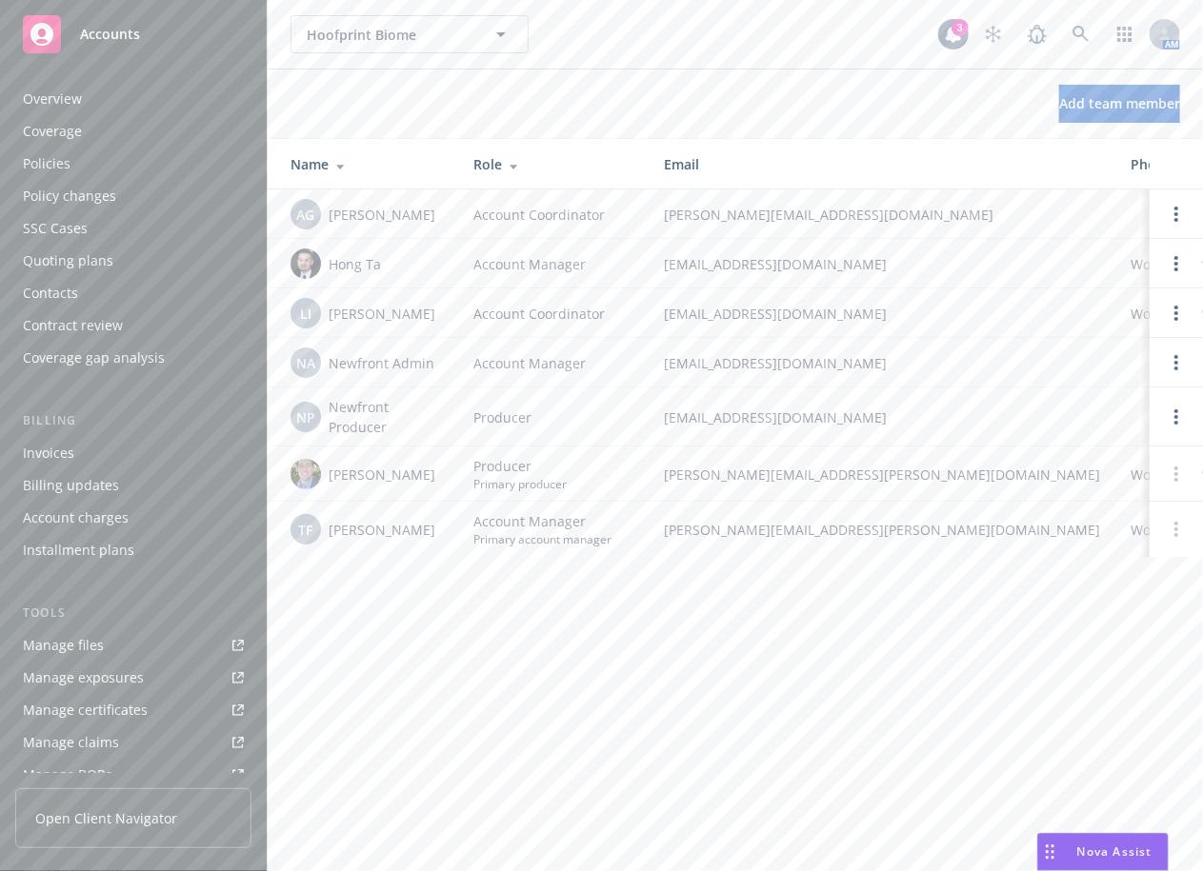
scroll to position [368, 0]
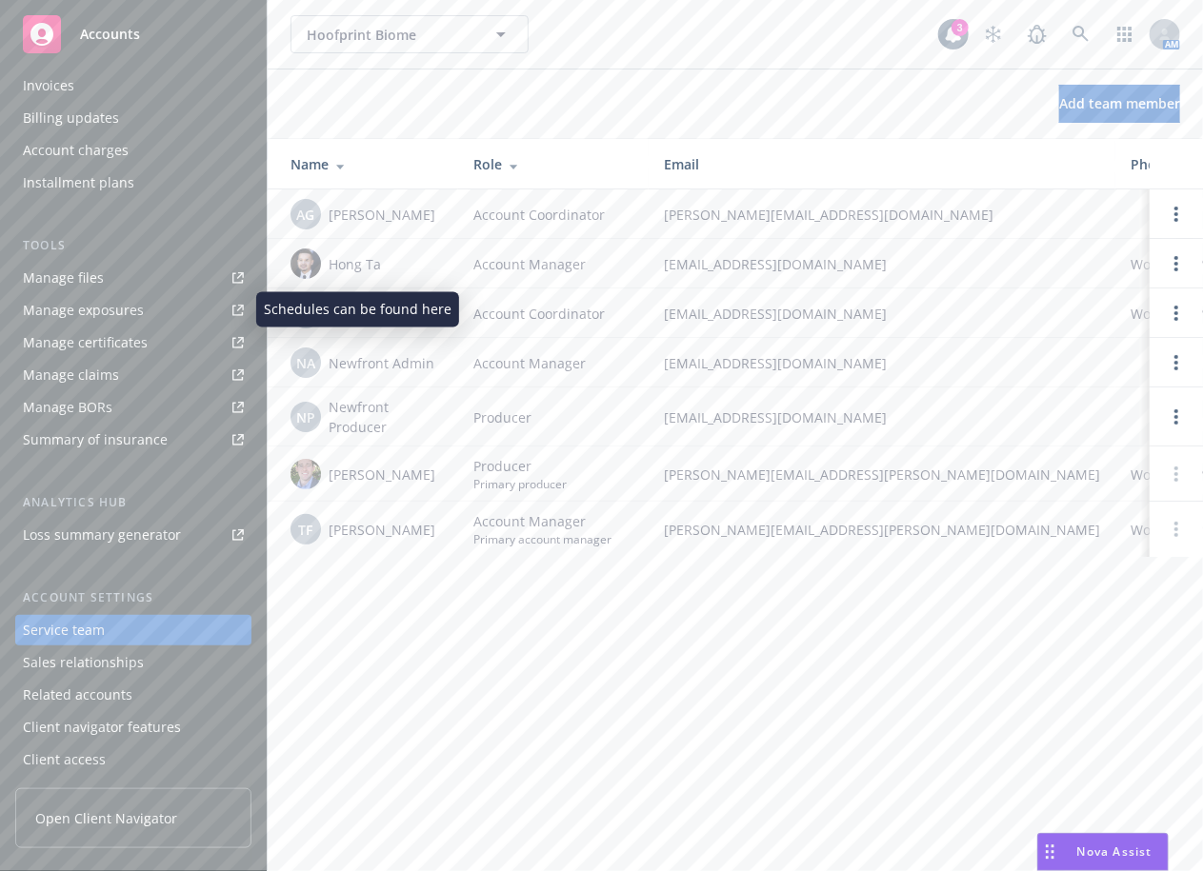
click at [162, 286] on link "Manage files" at bounding box center [133, 278] width 236 height 30
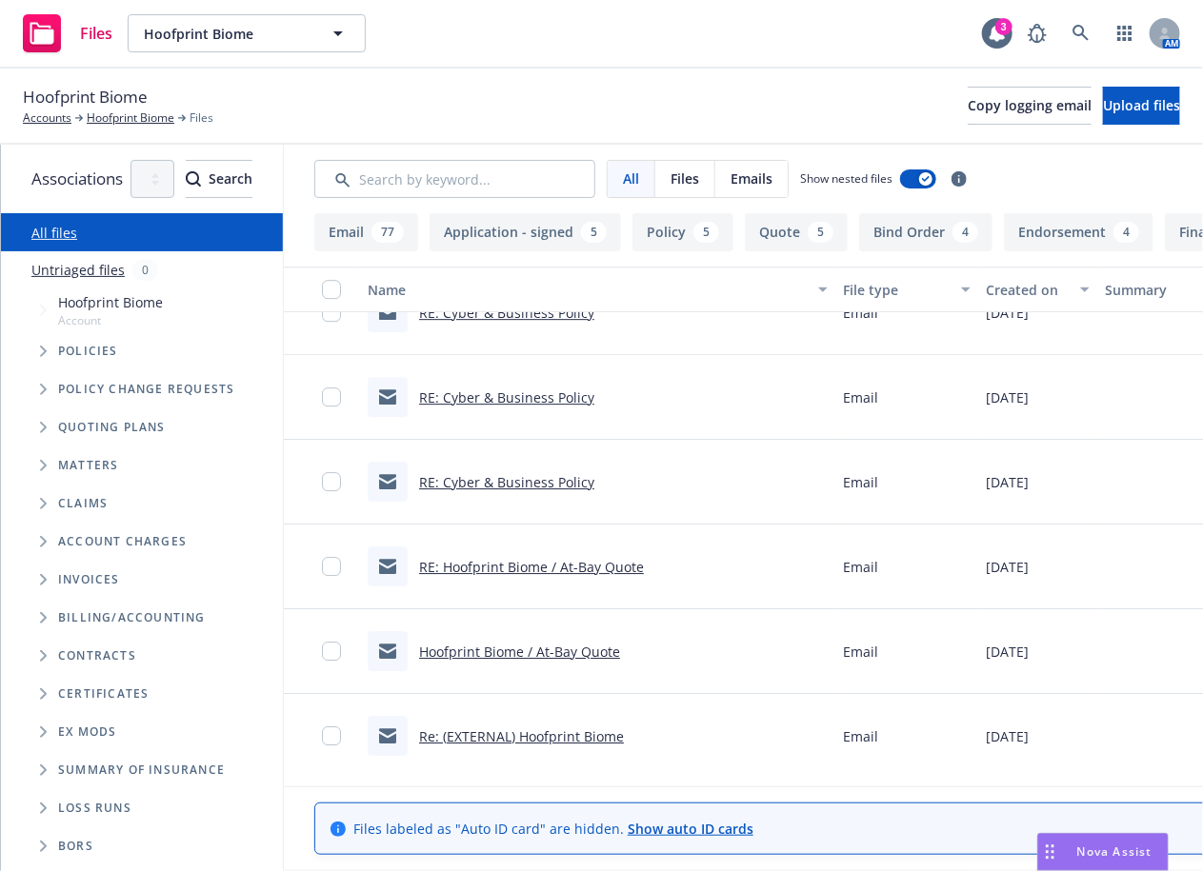
scroll to position [7922, 0]
click at [28, 415] on span "Tree Example" at bounding box center [43, 427] width 30 height 30
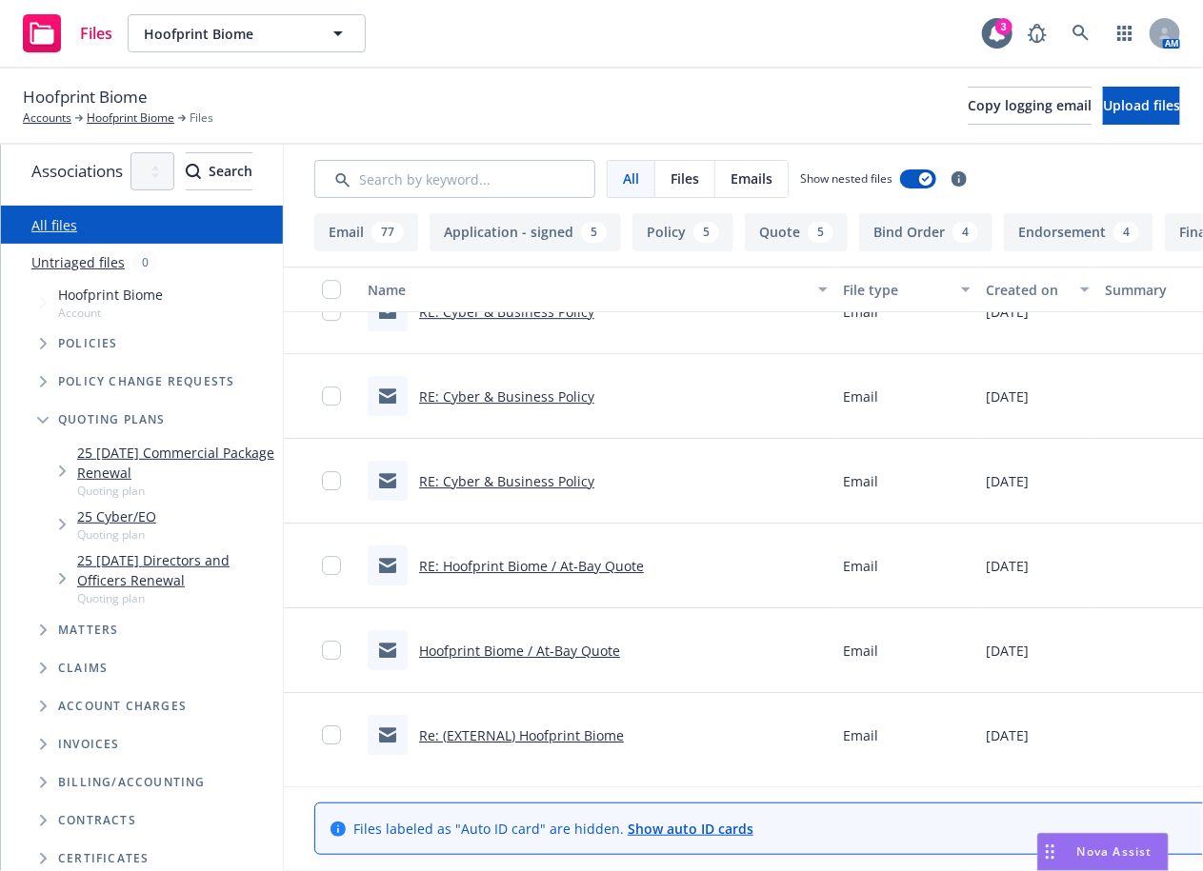
click at [31, 346] on span "Tree Example" at bounding box center [43, 344] width 30 height 30
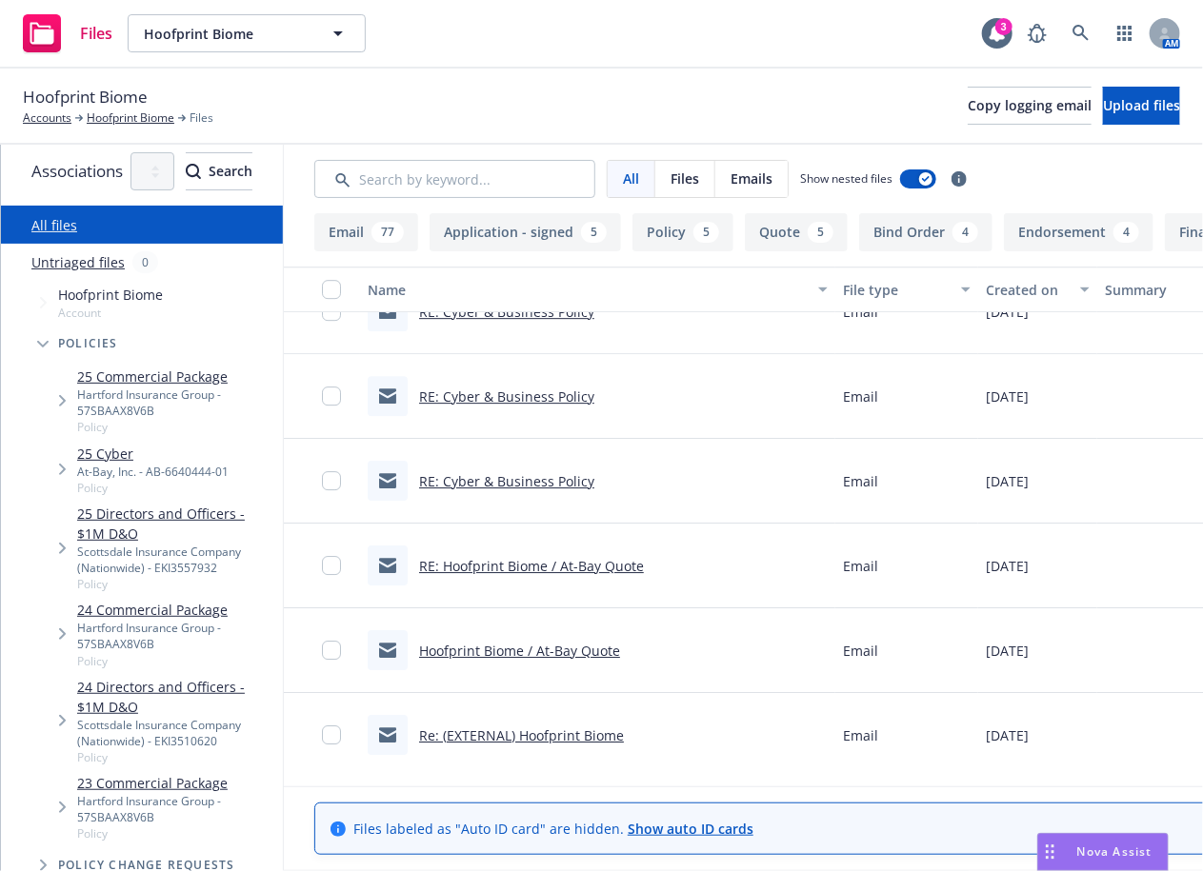
scroll to position [389, 0]
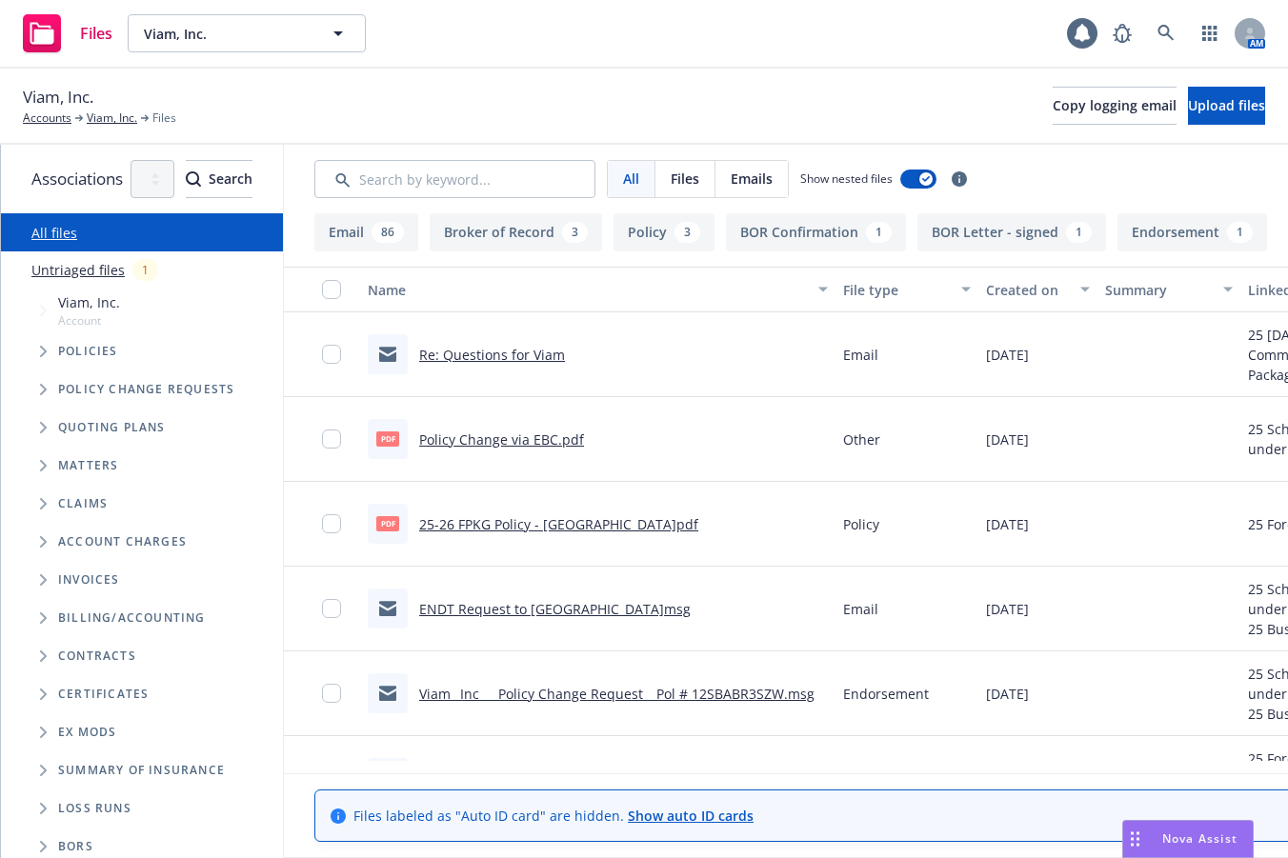
click at [22, 348] on div "Policies" at bounding box center [151, 351] width 263 height 38
click at [29, 348] on span "Tree Example" at bounding box center [43, 351] width 30 height 30
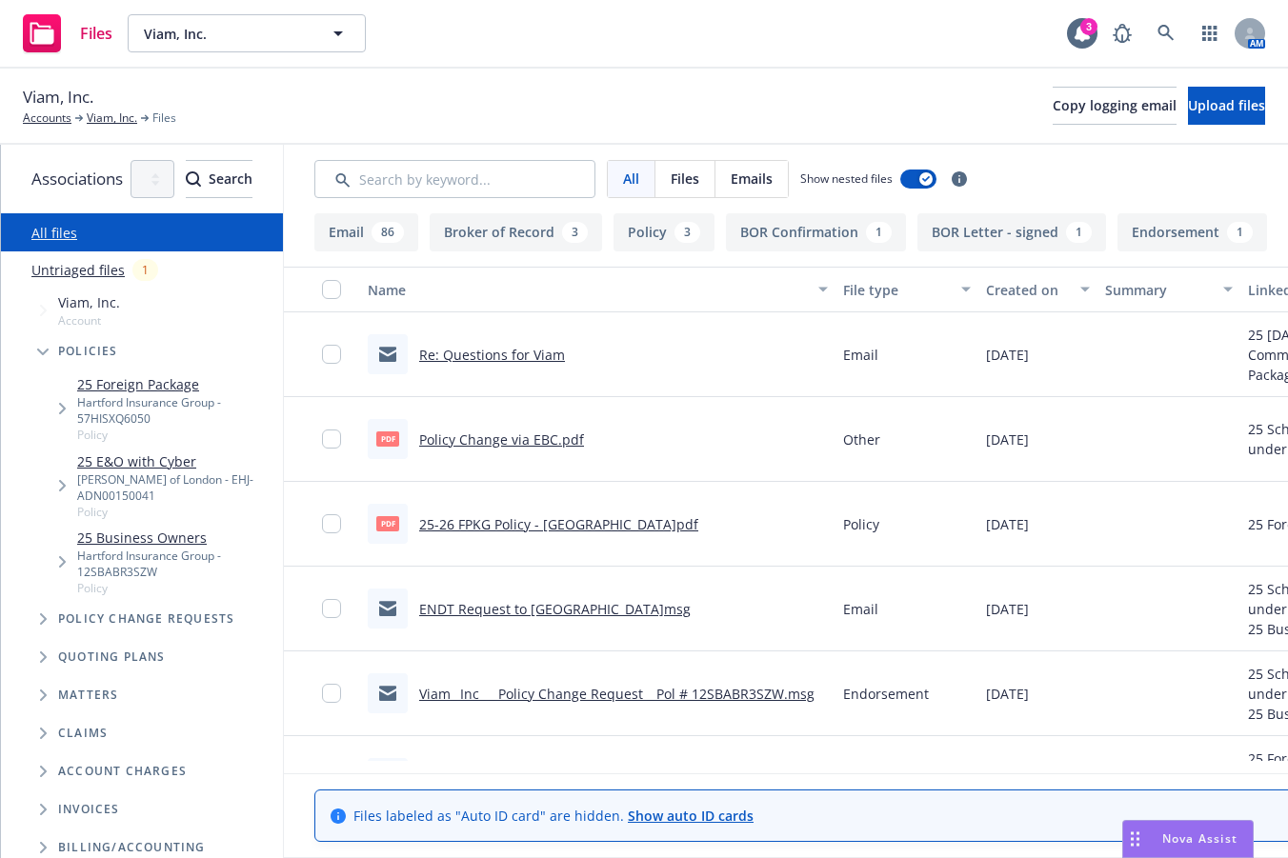
click at [104, 396] on div "Hartford Insurance Group - 57HISXQ6050" at bounding box center [176, 410] width 198 height 32
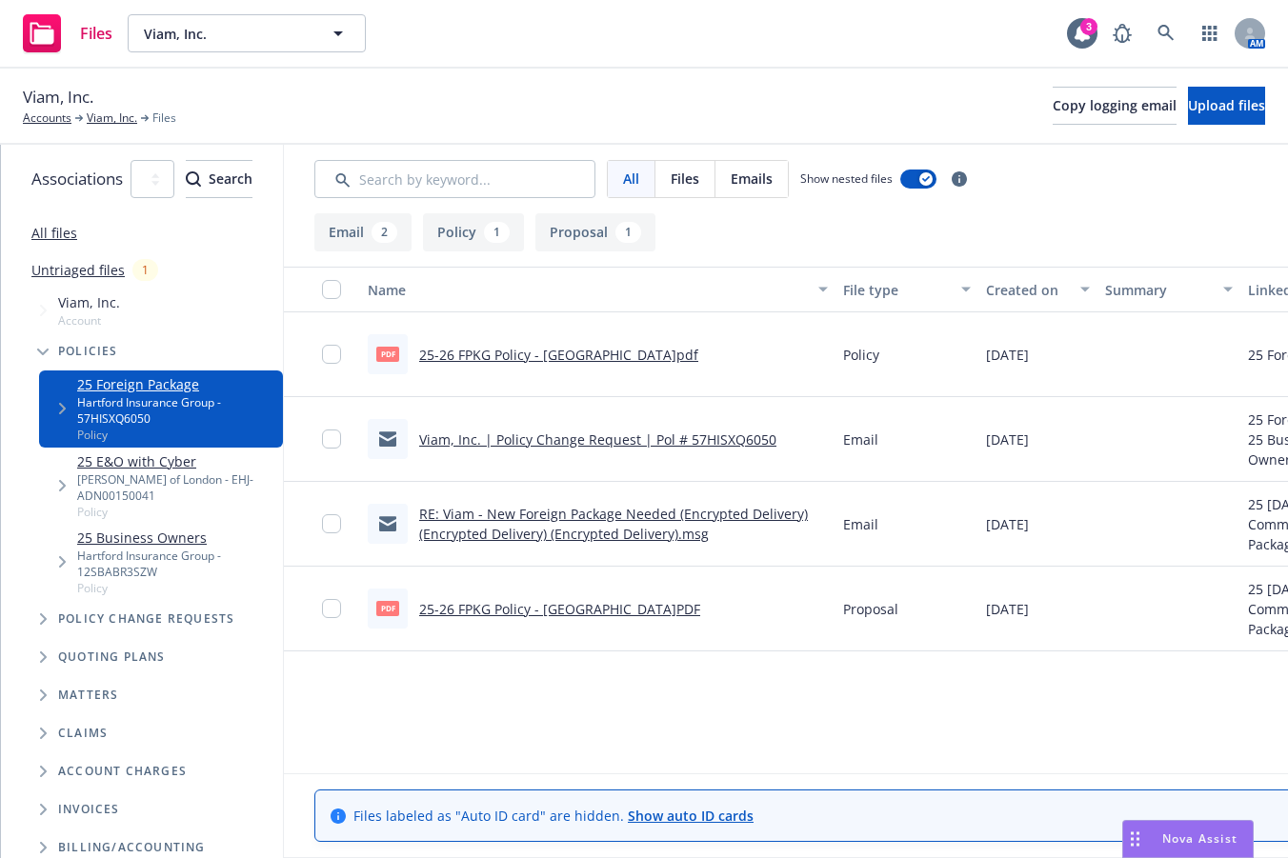
click at [652, 438] on link "Viam, Inc. | Policy Change Request | Pol # 57HISXQ6050" at bounding box center [597, 439] width 357 height 18
click at [758, 135] on div "Viam, Inc. Accounts Viam, Inc. Files Copy logging email Upload files" at bounding box center [644, 107] width 1288 height 76
click at [1081, 114] on button "Copy logging email" at bounding box center [1114, 106] width 124 height 38
click at [511, 99] on div "Viam, Inc. Accounts Viam, Inc. Files Copy logging email Upload files" at bounding box center [644, 106] width 1242 height 42
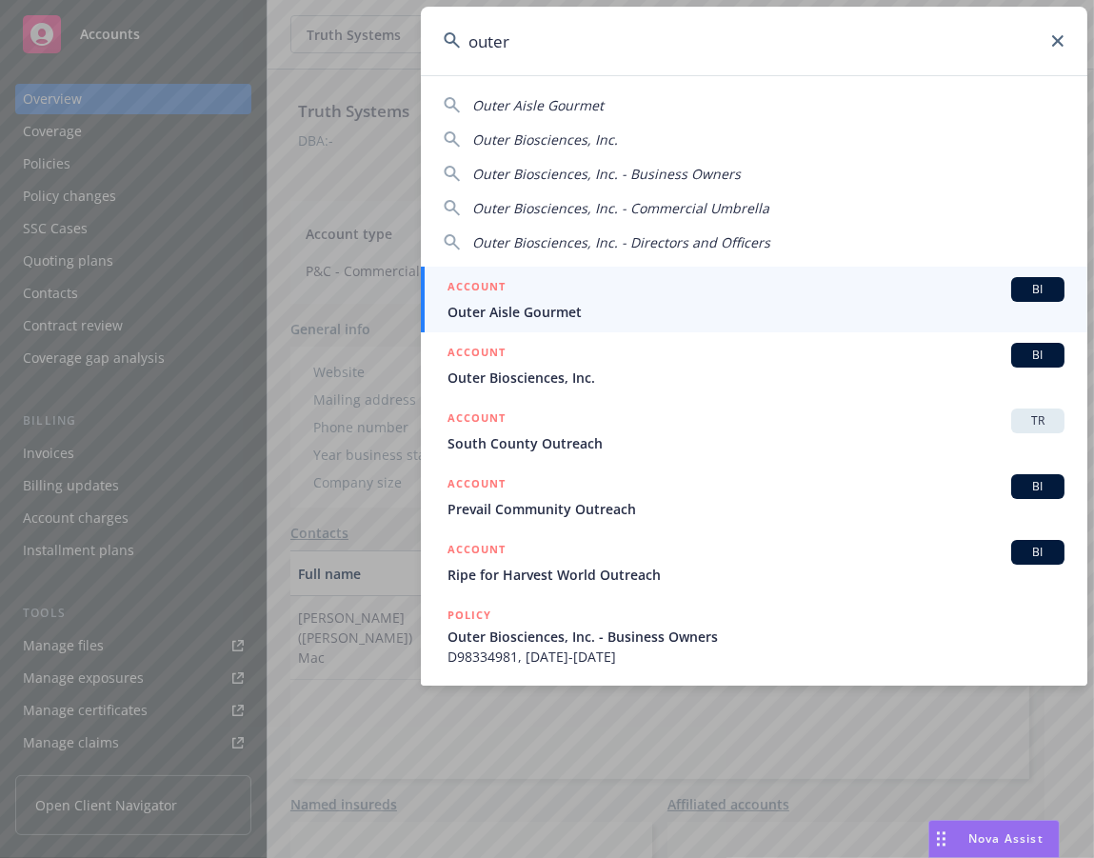
drag, startPoint x: 1012, startPoint y: 33, endPoint x: 985, endPoint y: 37, distance: 27.9
click at [1011, 33] on input "outer" at bounding box center [754, 41] width 667 height 69
type input "a"
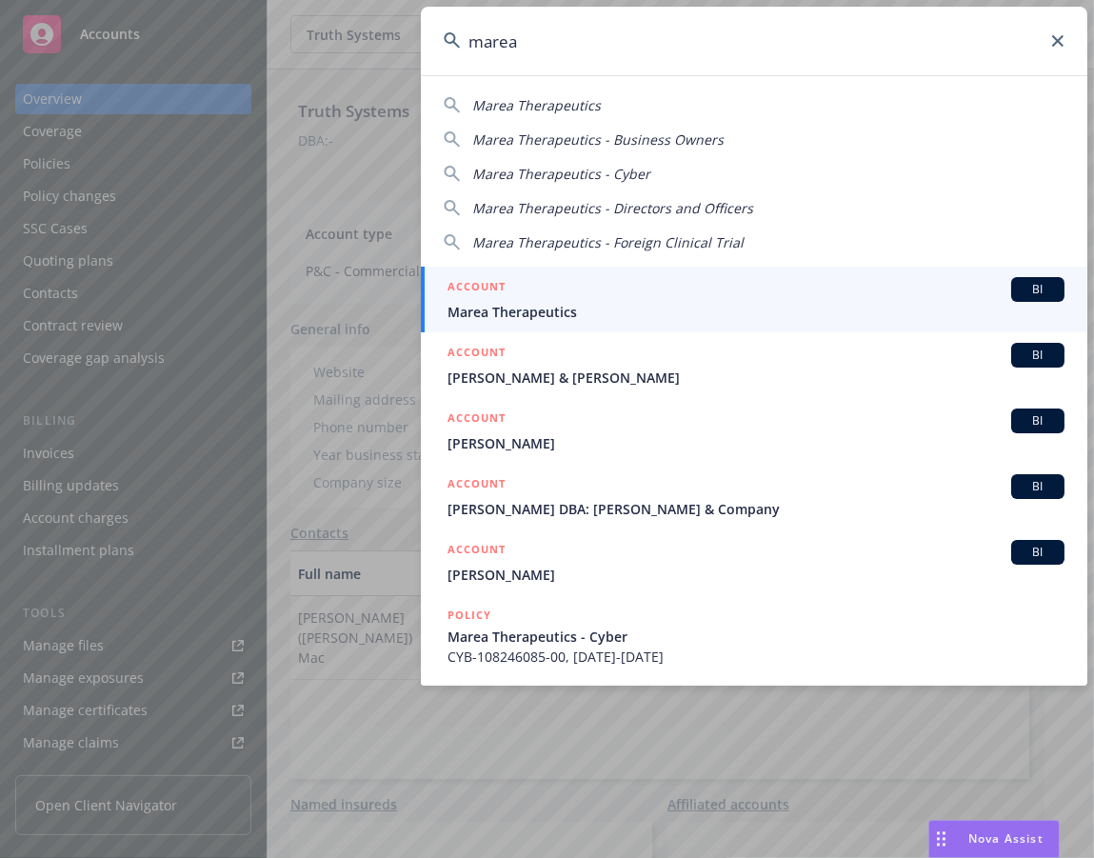
type input "marea"
click at [816, 285] on div "ACCOUNT BI" at bounding box center [756, 289] width 617 height 25
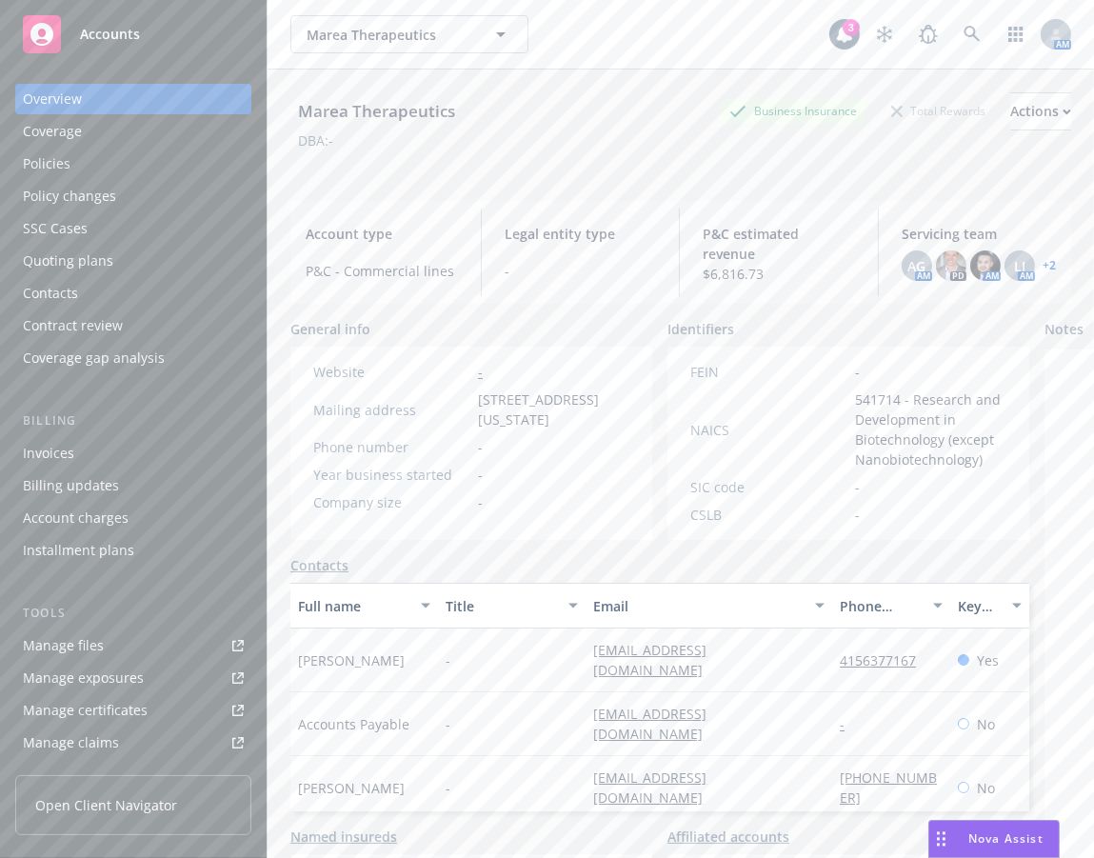
click at [87, 638] on div "Manage files" at bounding box center [63, 645] width 81 height 30
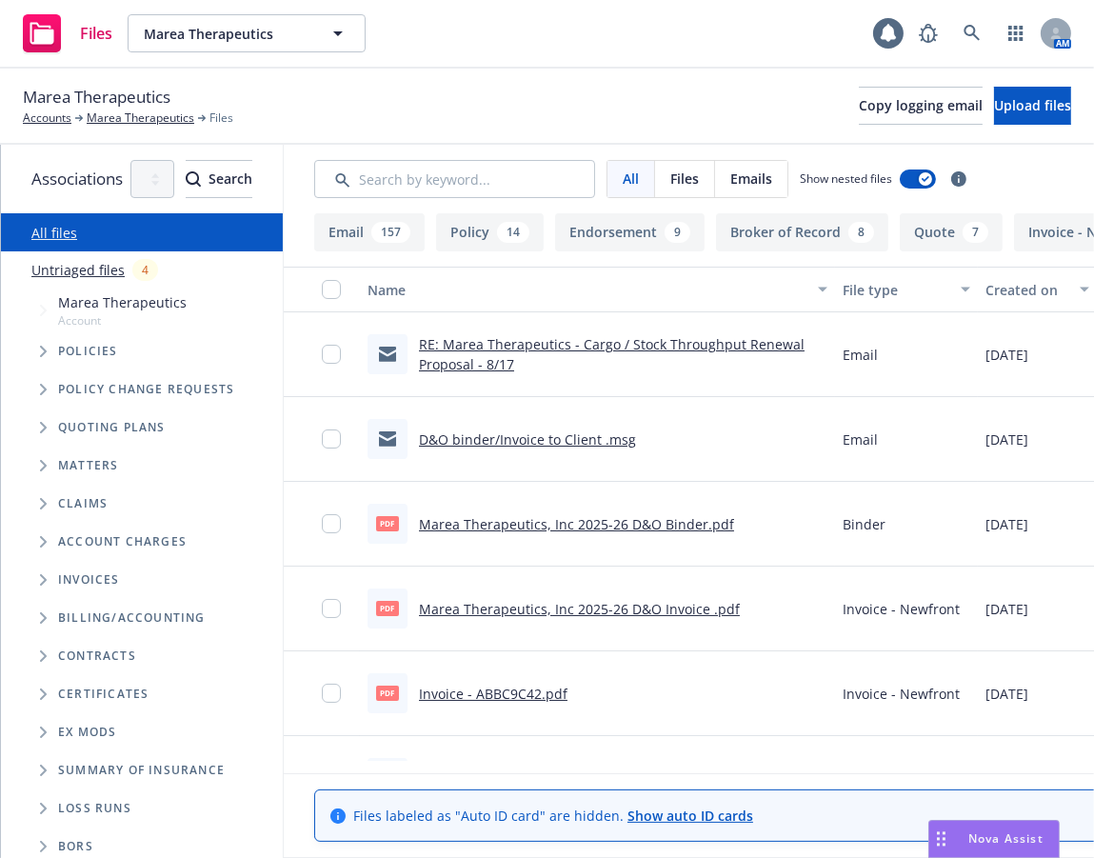
click at [36, 430] on span "Tree Example" at bounding box center [43, 427] width 30 height 30
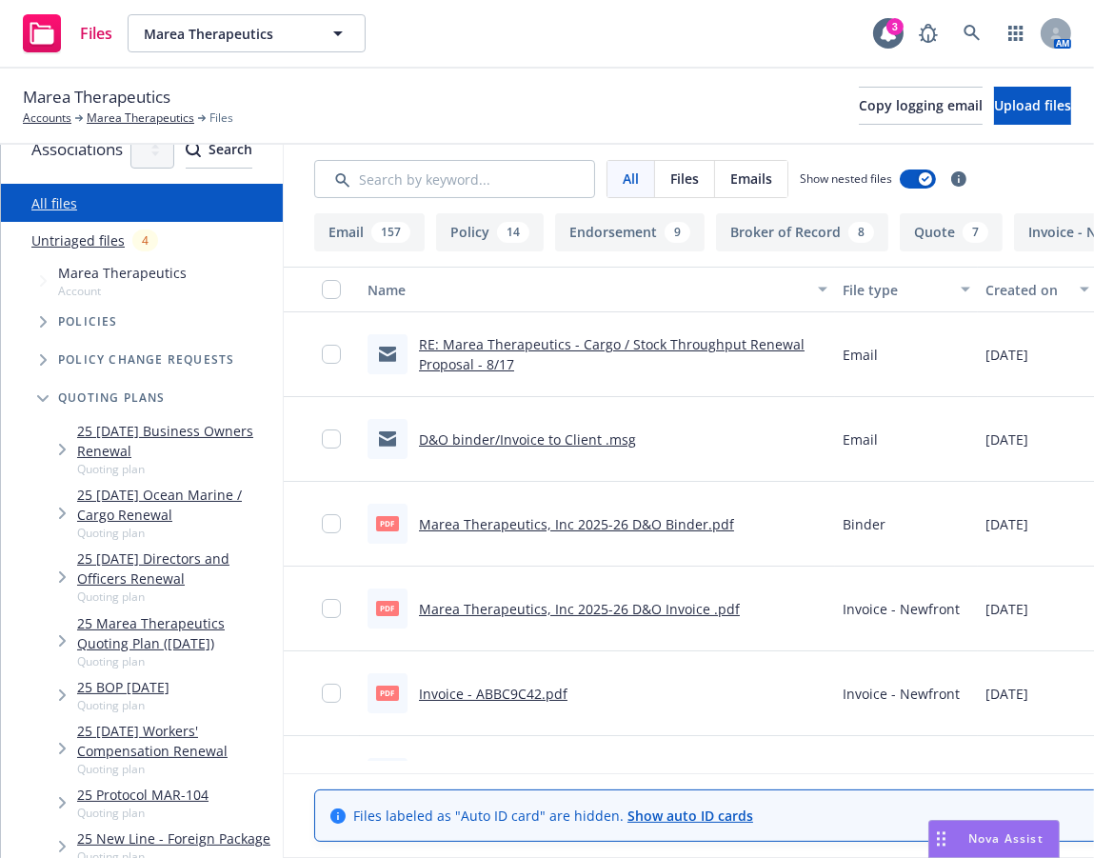
scroll to position [51, 0]
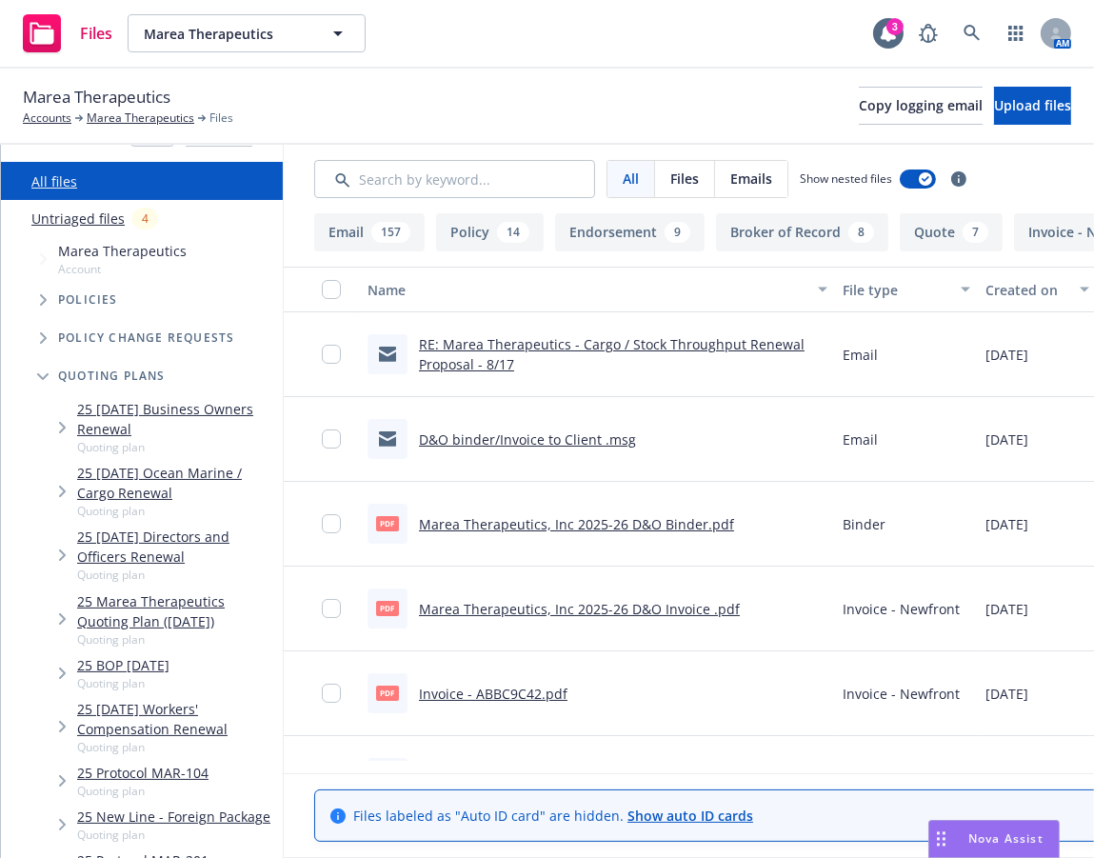
click at [268, 463] on link "25 [DATE] Ocean Marine / Cargo Renewal" at bounding box center [176, 483] width 198 height 40
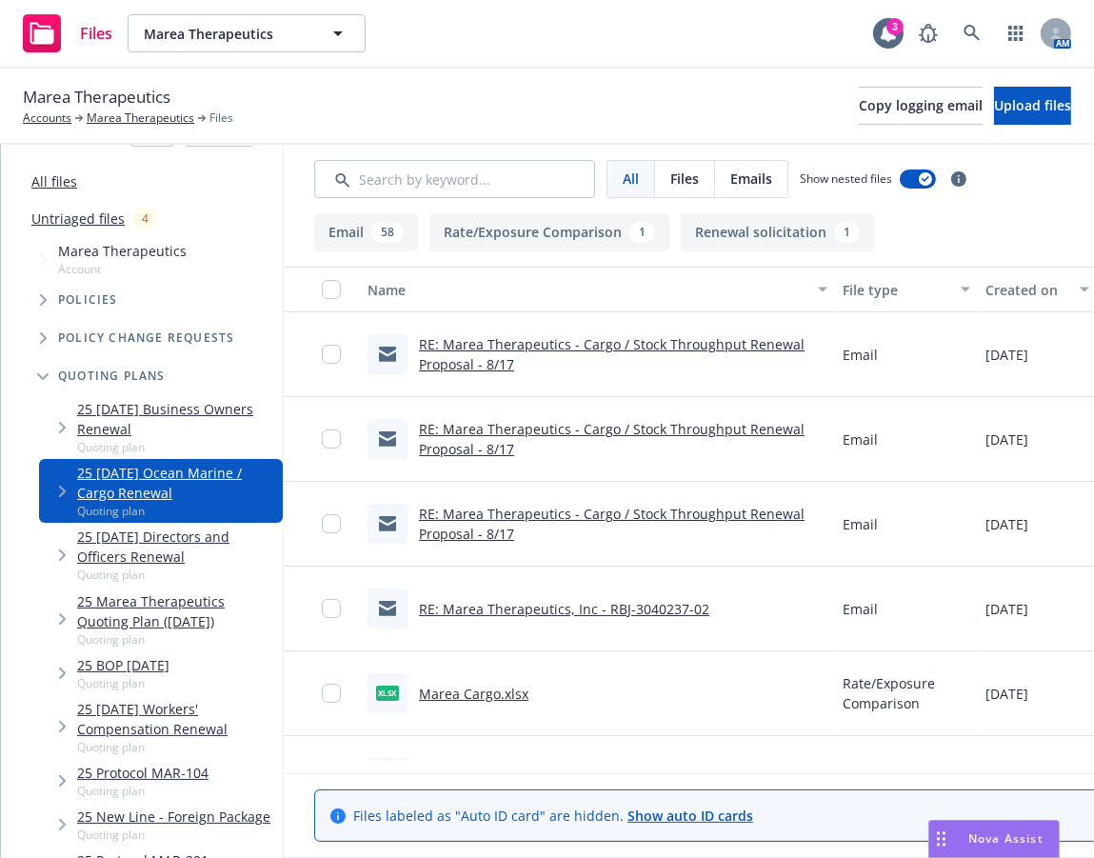
click at [65, 476] on span "Tree Example" at bounding box center [62, 491] width 30 height 30
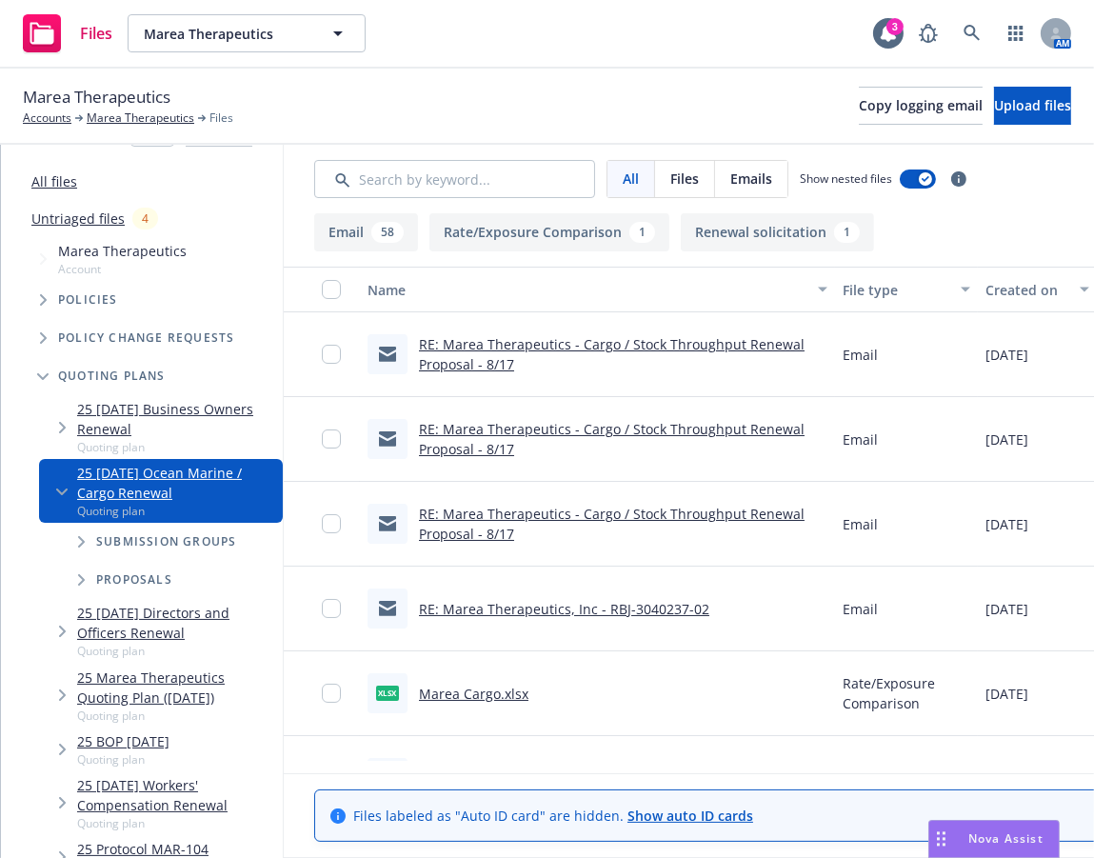
click at [74, 527] on span "Tree Example" at bounding box center [81, 542] width 30 height 30
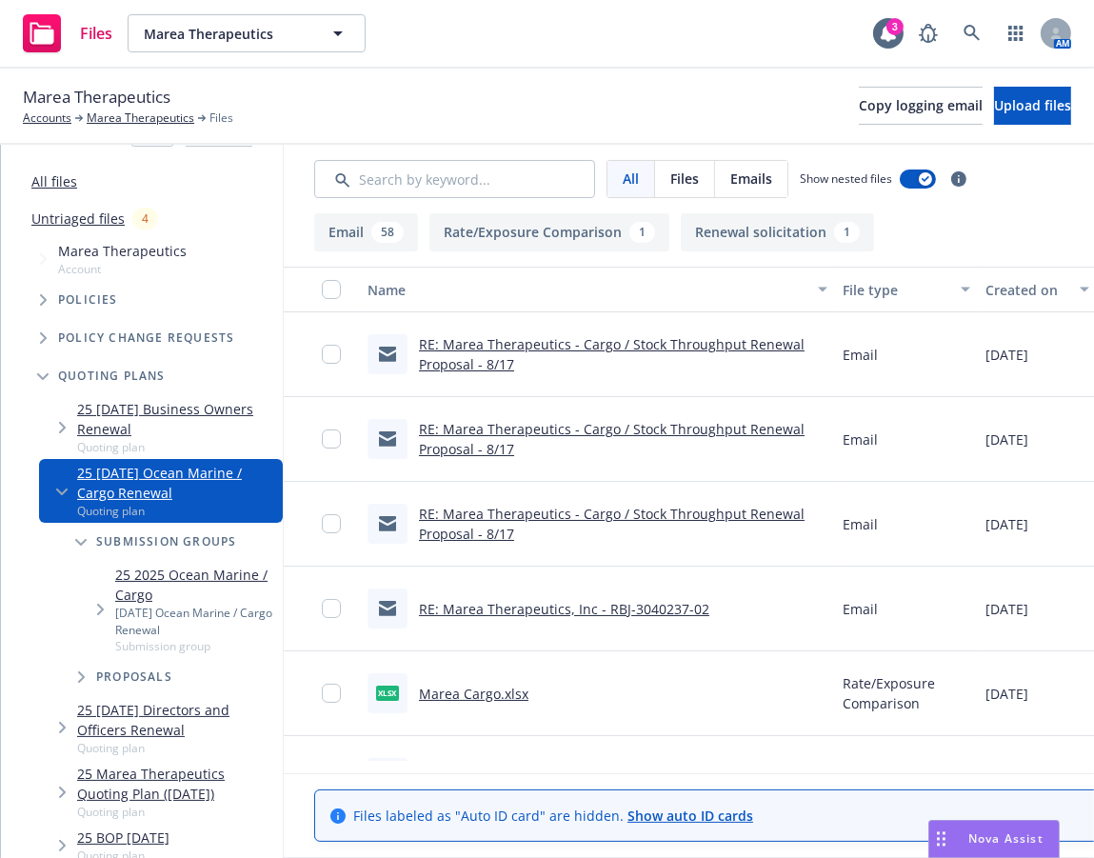
click at [162, 605] on div "[DATE] Ocean Marine / Cargo Renewal" at bounding box center [195, 621] width 160 height 32
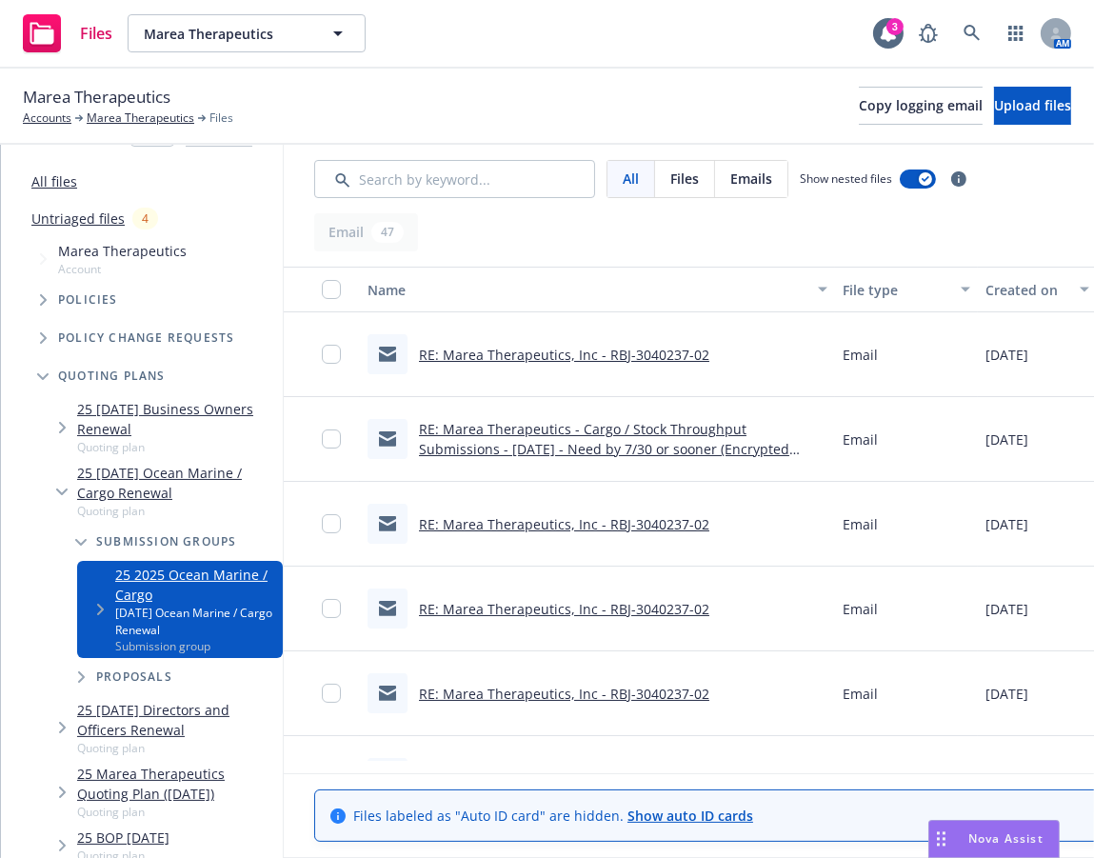
click at [94, 594] on span "Tree Example" at bounding box center [100, 609] width 30 height 30
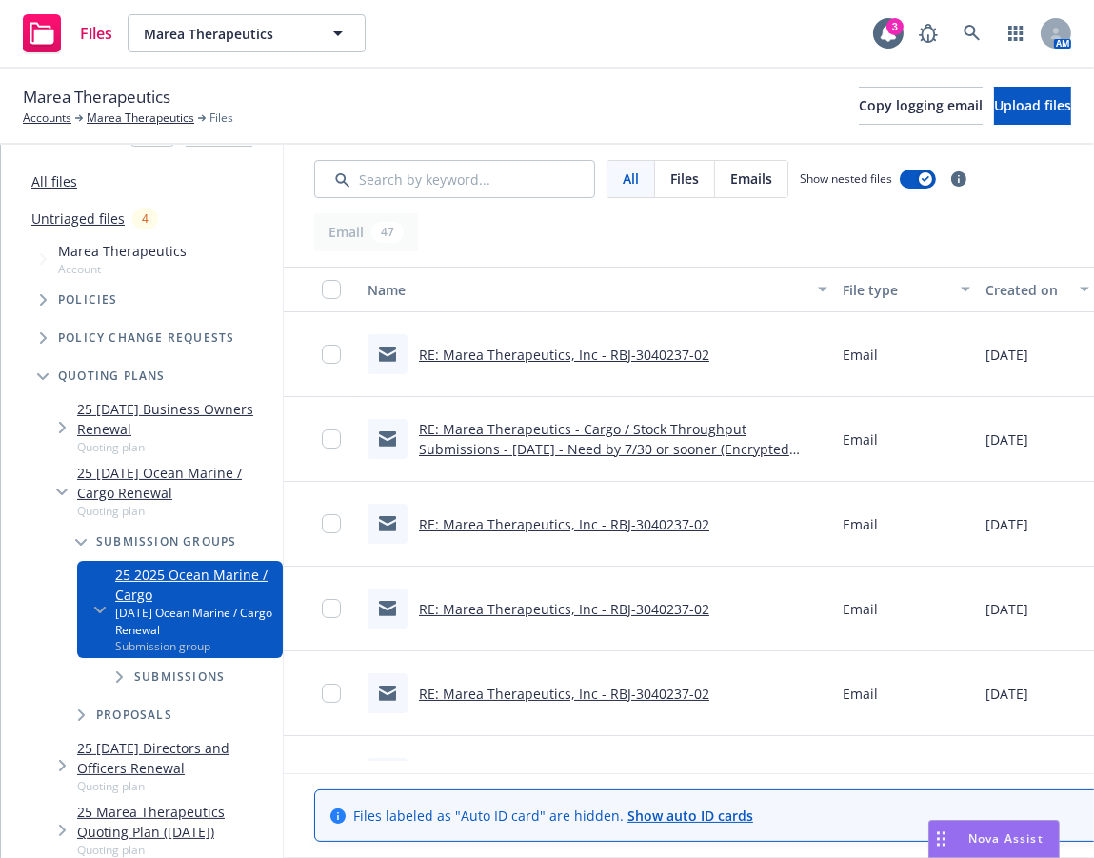
click at [157, 658] on div "Submissions" at bounding box center [189, 677] width 187 height 38
click at [112, 662] on span "Tree Example" at bounding box center [119, 677] width 30 height 30
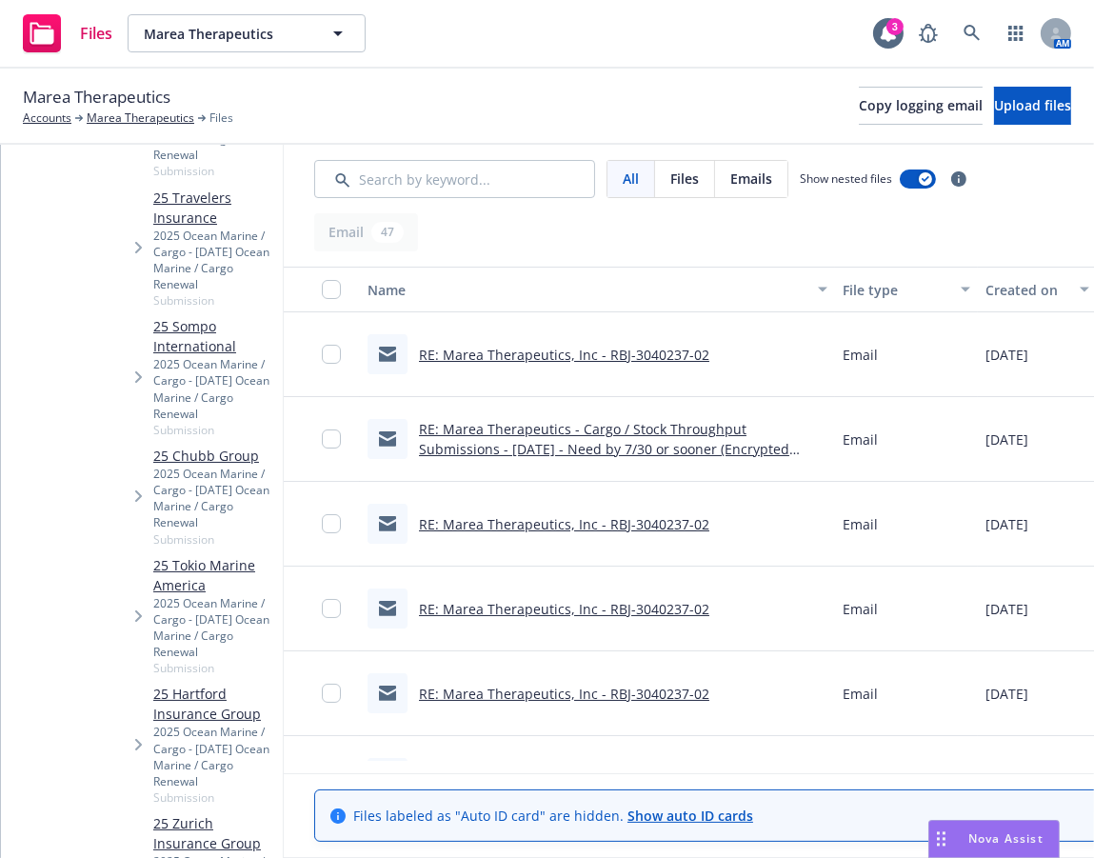
scroll to position [729, 0]
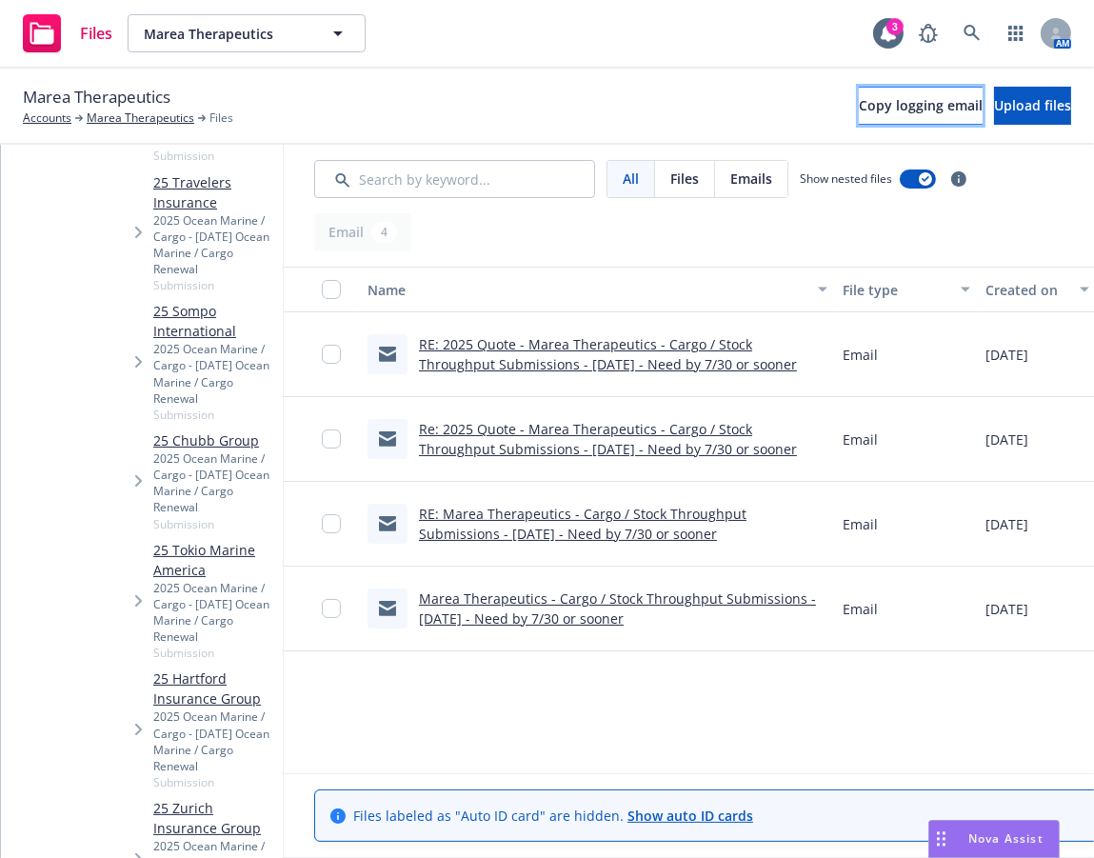
click at [859, 97] on span "Copy logging email" at bounding box center [921, 105] width 124 height 18
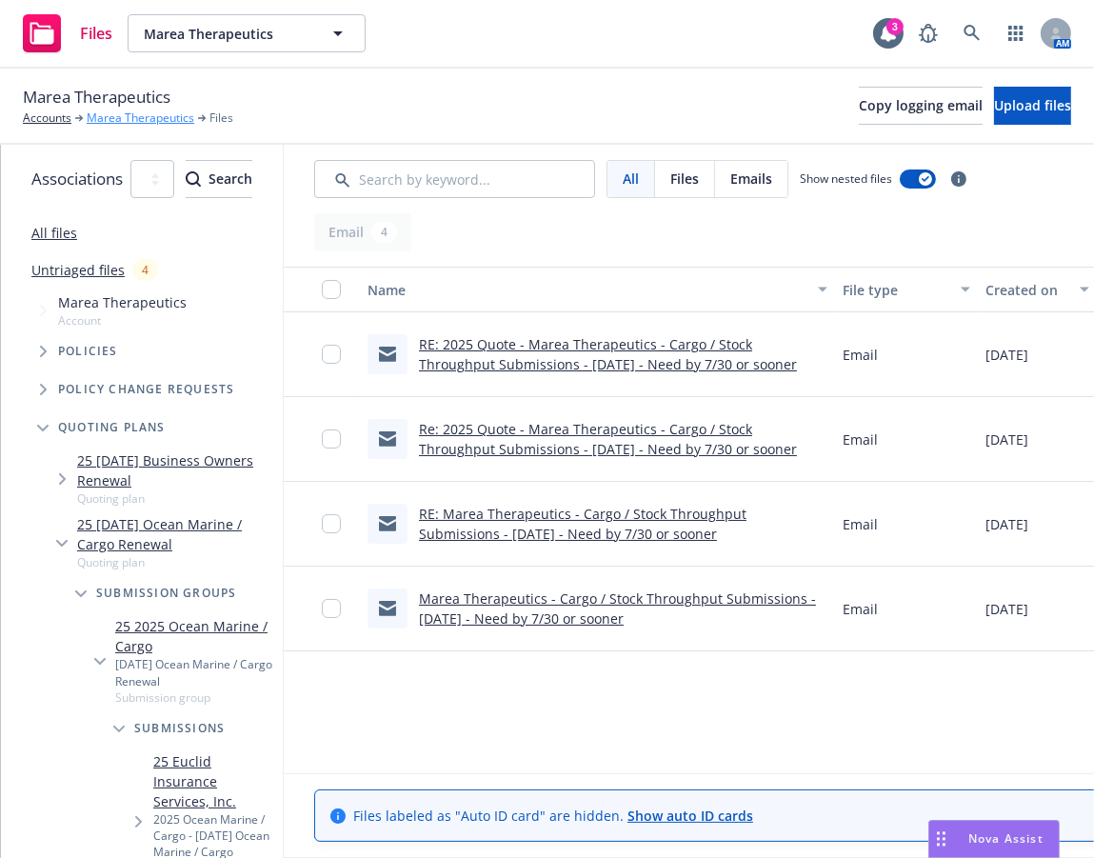
click at [115, 121] on link "Marea Therapeutics" at bounding box center [141, 118] width 108 height 17
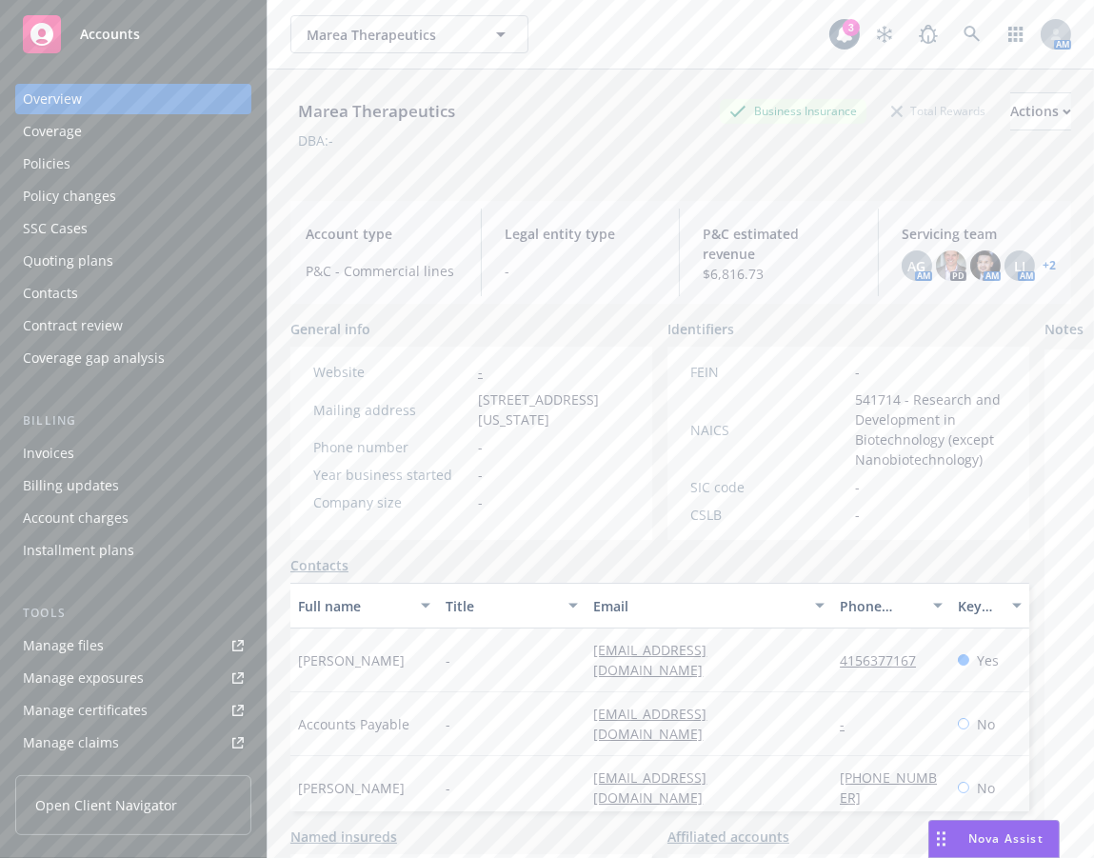
click at [137, 164] on div "Policies" at bounding box center [133, 164] width 221 height 30
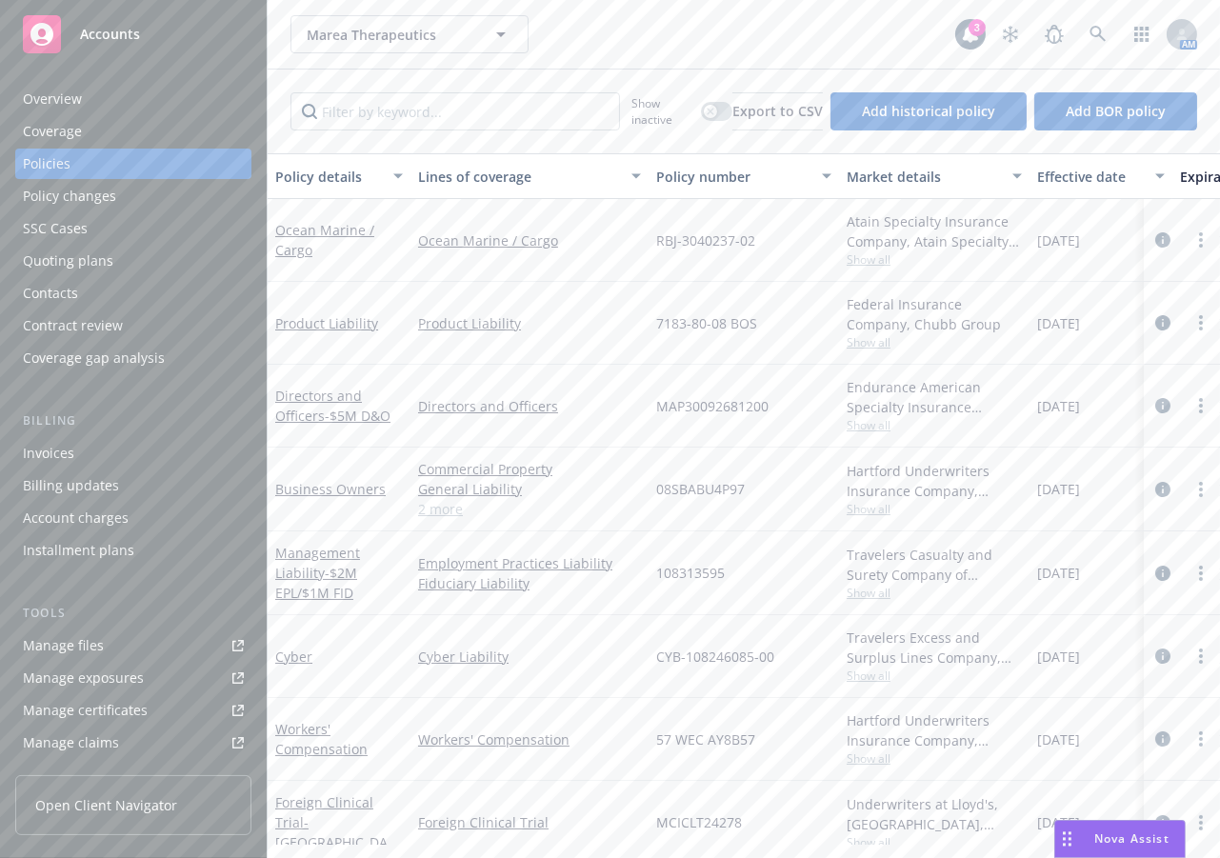
click at [103, 126] on div "Coverage" at bounding box center [133, 131] width 221 height 30
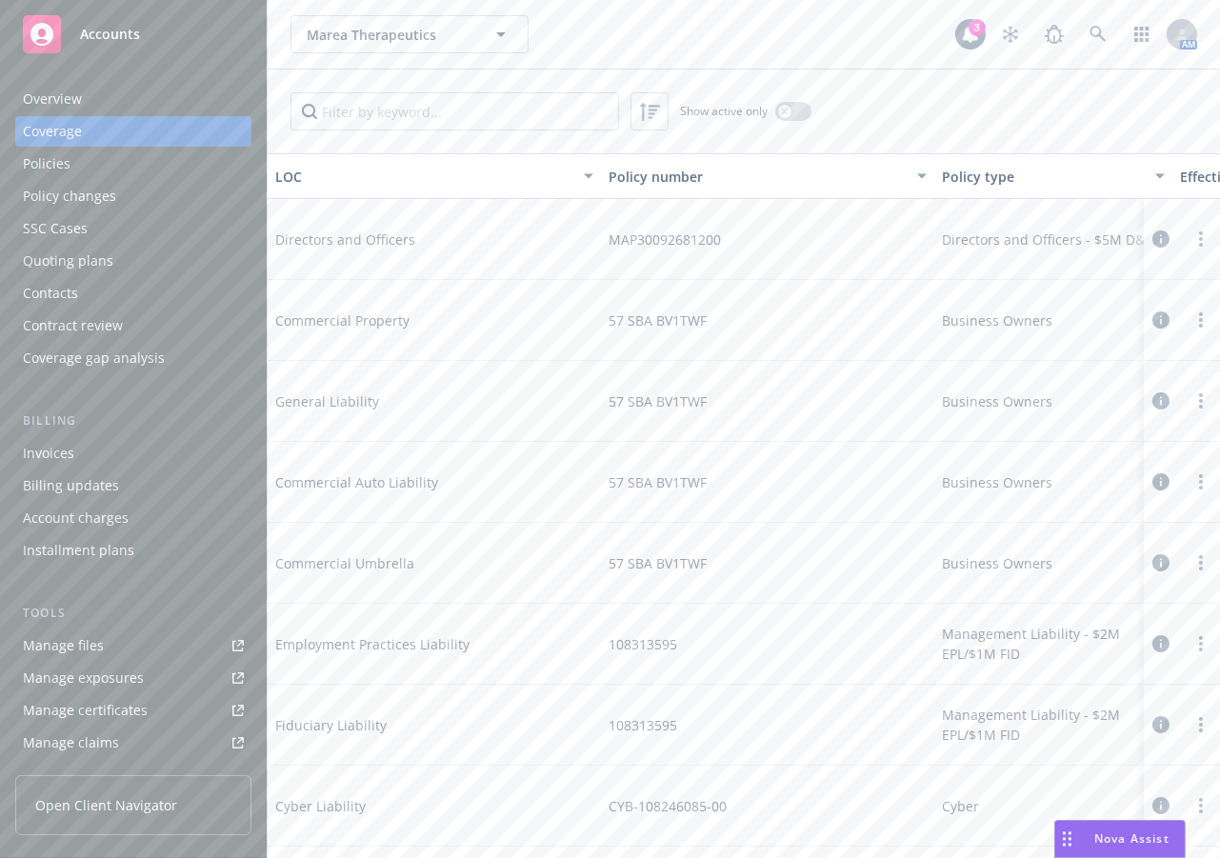
click at [782, 18] on div "Marea Therapeutics Marea Therapeutics" at bounding box center [622, 34] width 665 height 38
